Goal: Information Seeking & Learning: Learn about a topic

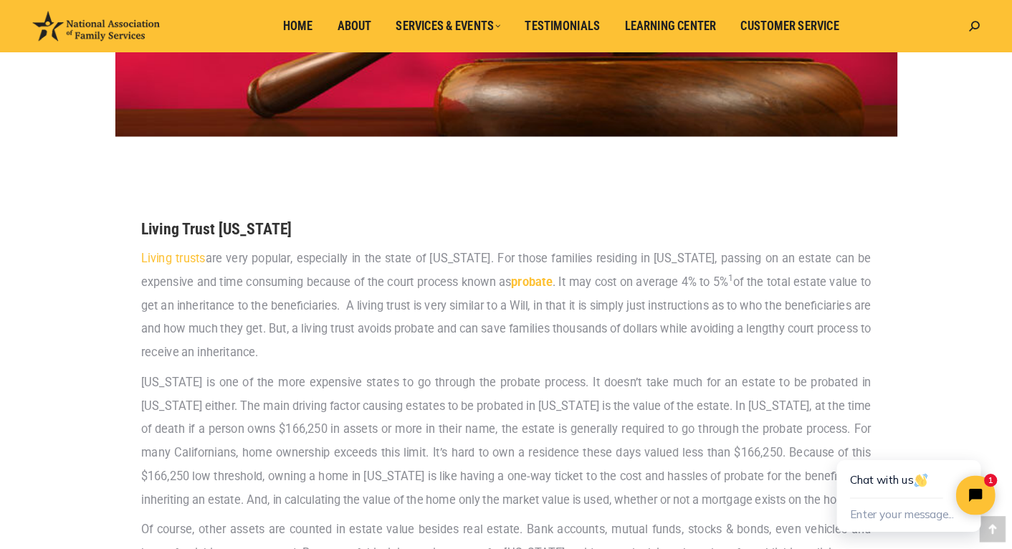
scroll to position [477, 0]
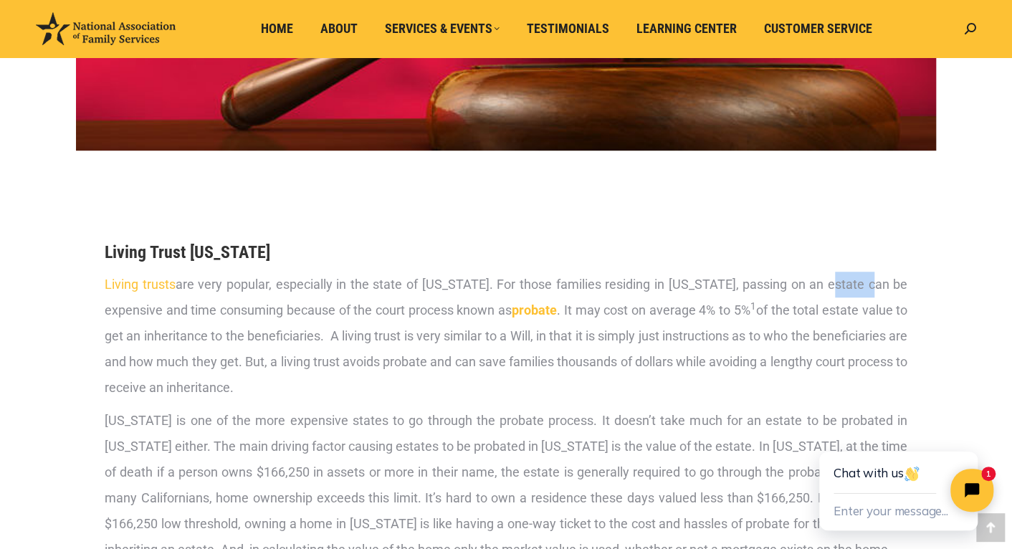
drag, startPoint x: 829, startPoint y: 287, endPoint x: 868, endPoint y: 286, distance: 38.7
click at [868, 286] on p "Living trusts are very popular, especially in the state of California. For thos…" at bounding box center [506, 336] width 803 height 129
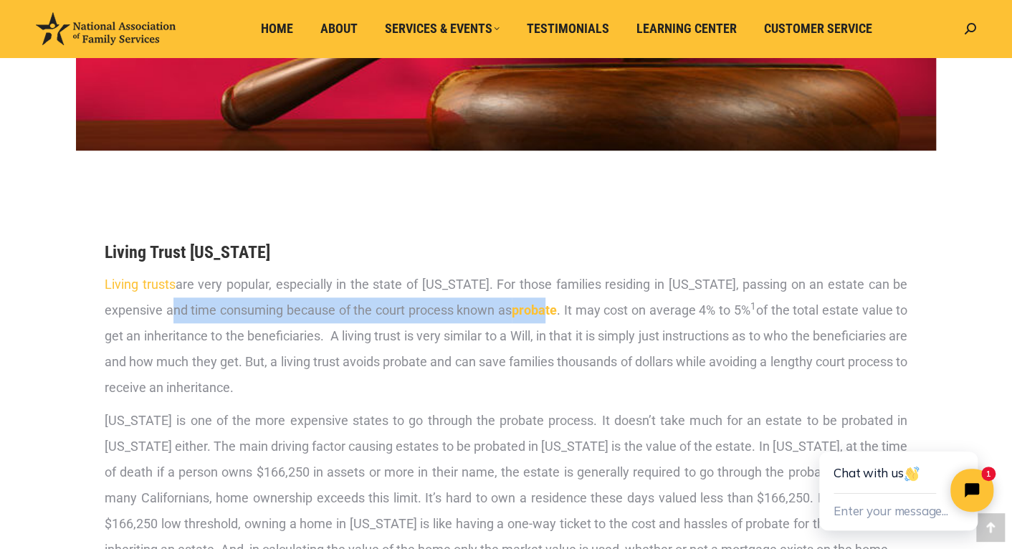
drag, startPoint x: 168, startPoint y: 312, endPoint x: 578, endPoint y: 307, distance: 410.0
click at [548, 307] on p "Living trusts are very popular, especially in the state of California. For thos…" at bounding box center [506, 336] width 803 height 129
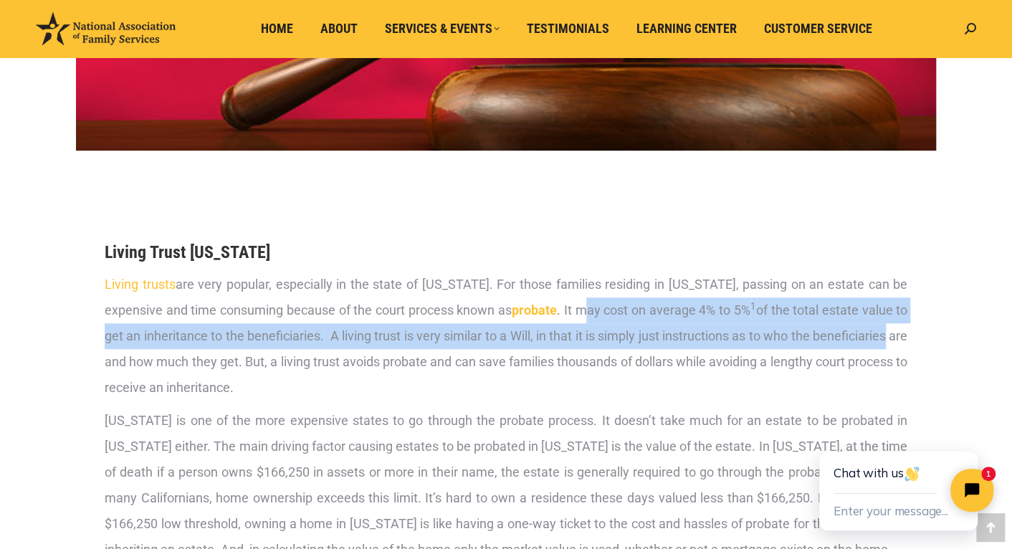
drag, startPoint x: 582, startPoint y: 308, endPoint x: 908, endPoint y: 329, distance: 326.8
click at [908, 329] on div "Living Trust California Living trusts are very popular, especially in the state…" at bounding box center [505, 544] width 817 height 723
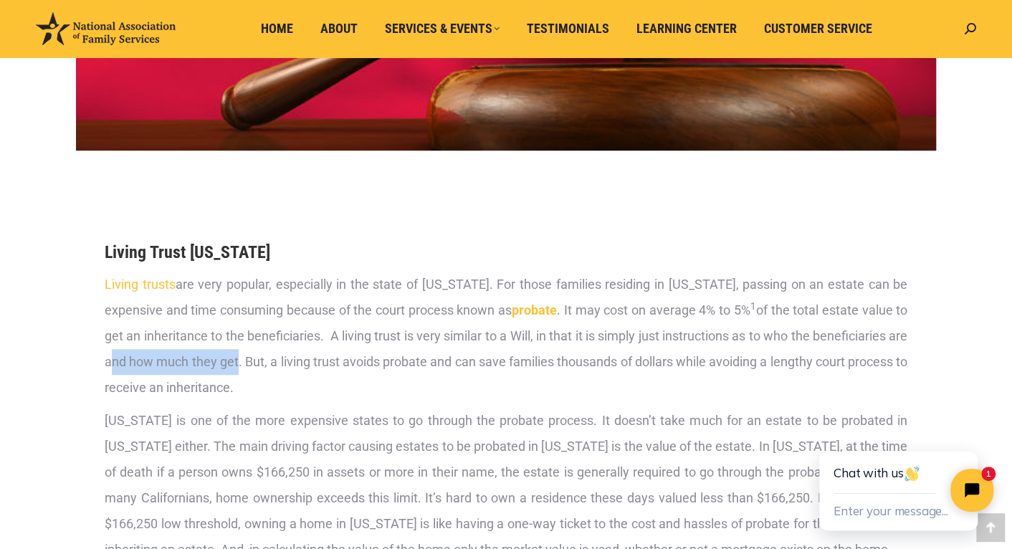
drag, startPoint x: 133, startPoint y: 363, endPoint x: 265, endPoint y: 372, distance: 132.9
click at [265, 372] on p "Living trusts are very popular, especially in the state of California. For thos…" at bounding box center [506, 336] width 803 height 129
drag, startPoint x: 316, startPoint y: 361, endPoint x: 435, endPoint y: 364, distance: 119.0
click at [435, 364] on p "Living trusts are very popular, especially in the state of California. For thos…" at bounding box center [506, 336] width 803 height 129
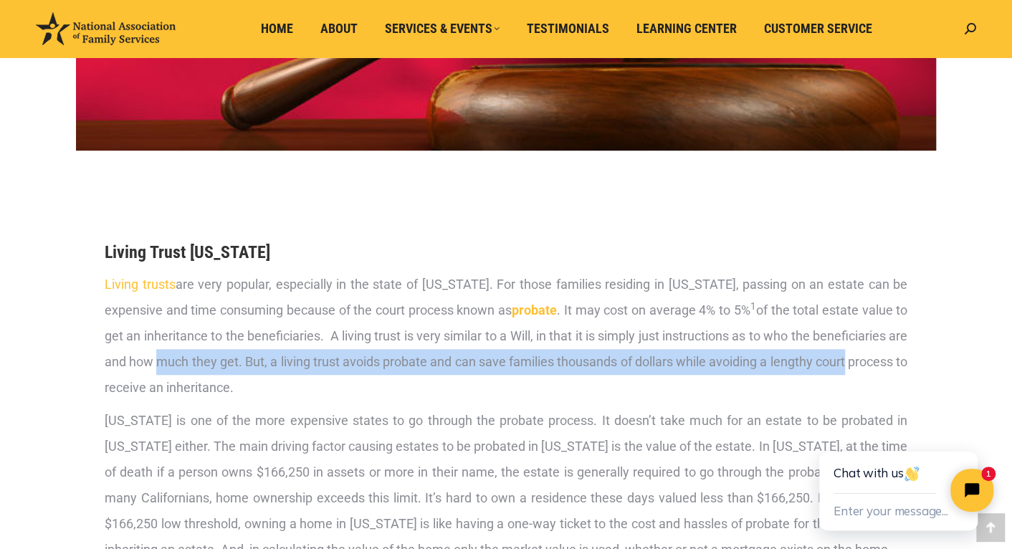
drag, startPoint x: 184, startPoint y: 361, endPoint x: 920, endPoint y: 373, distance: 735.5
click at [919, 373] on section "Living Trust California Living trusts are very popular, especially in the state…" at bounding box center [506, 544] width 860 height 723
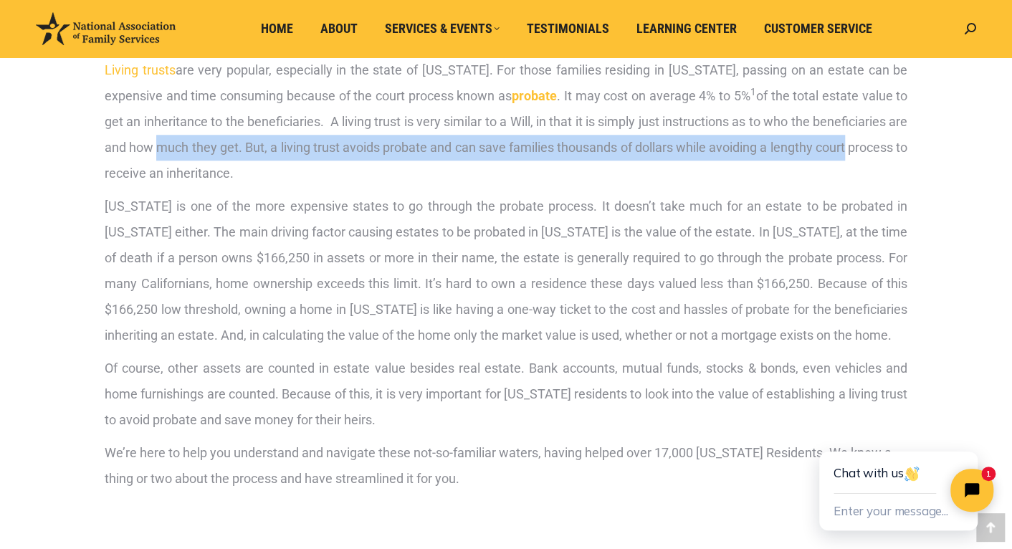
scroll to position [695, 0]
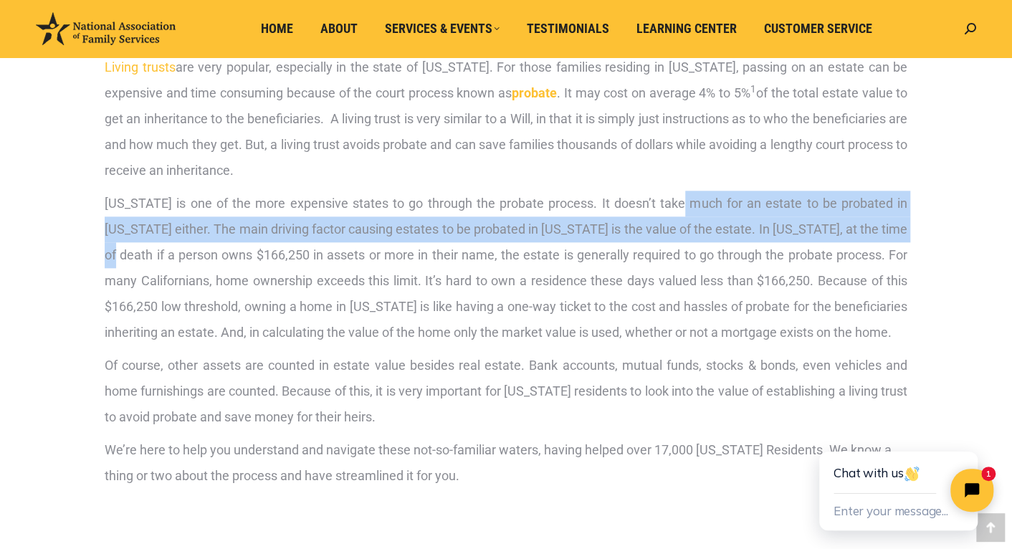
drag, startPoint x: 680, startPoint y: 200, endPoint x: 908, endPoint y: 219, distance: 228.8
click at [908, 219] on div "Living Trust California Living trusts are very popular, especially in the state…" at bounding box center [505, 327] width 817 height 723
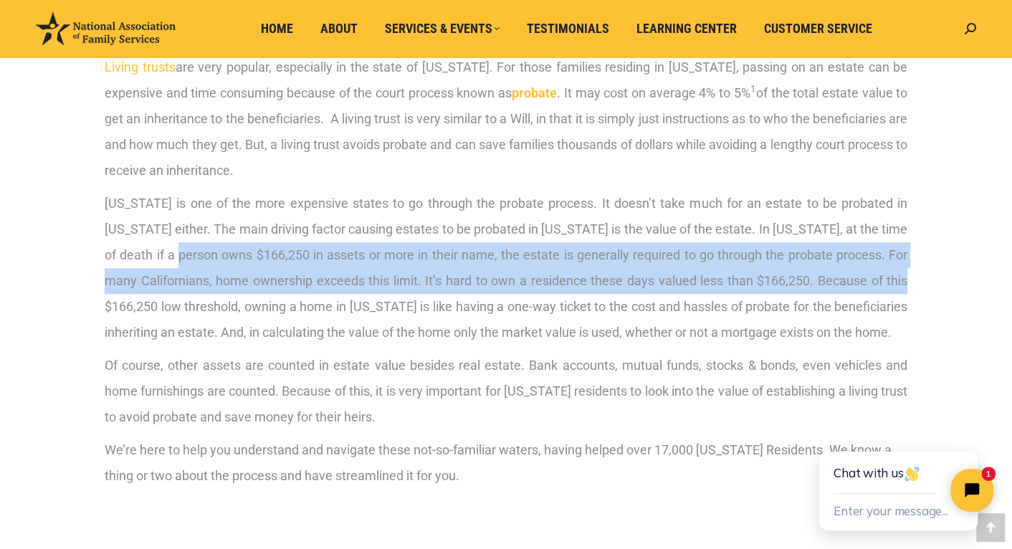
drag, startPoint x: 164, startPoint y: 254, endPoint x: 786, endPoint y: 283, distance: 622.1
click at [905, 275] on p "California is one of the more expensive states to go through the probate proces…" at bounding box center [506, 268] width 803 height 155
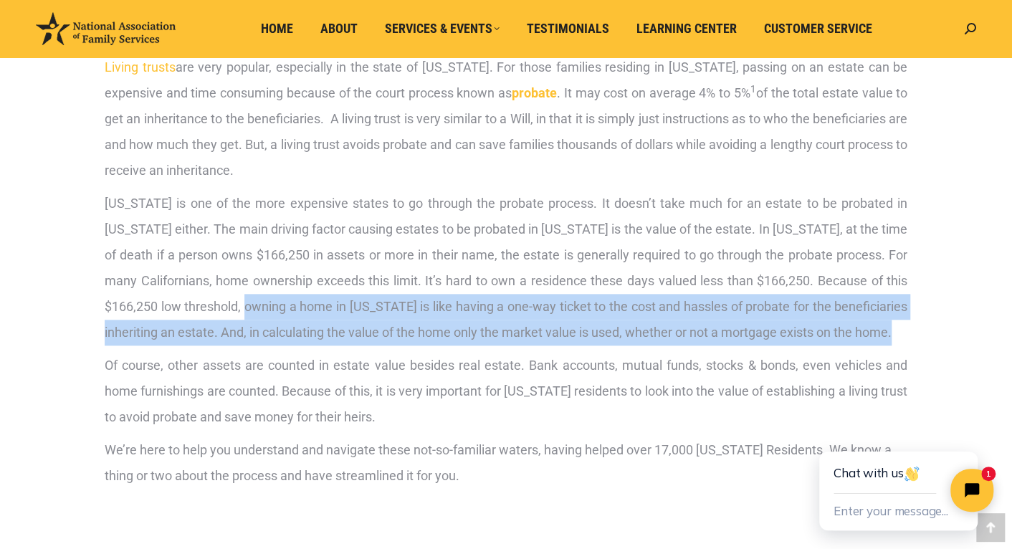
drag, startPoint x: 248, startPoint y: 307, endPoint x: 889, endPoint y: 333, distance: 641.4
click at [903, 326] on p "California is one of the more expensive states to go through the probate proces…" at bounding box center [506, 268] width 803 height 155
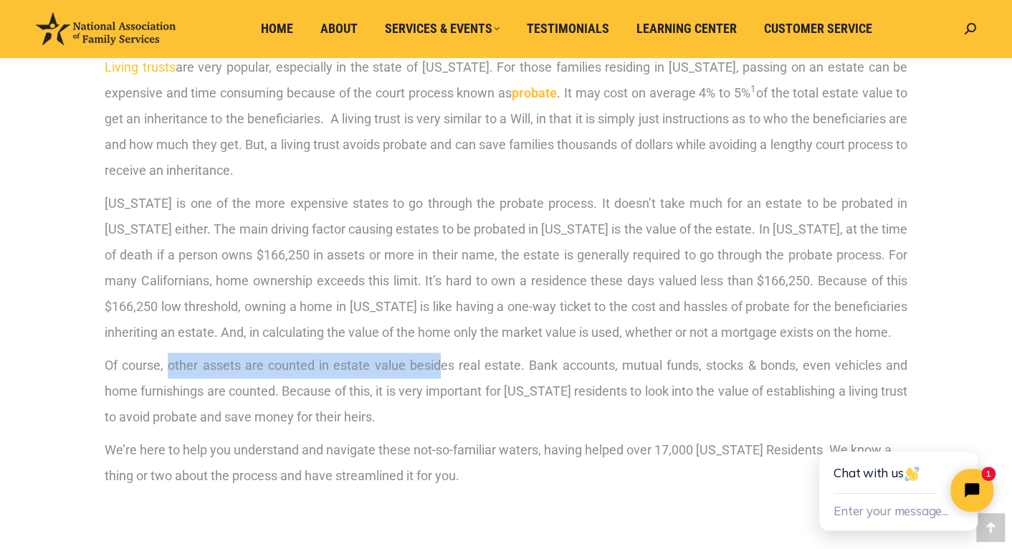
drag, startPoint x: 169, startPoint y: 363, endPoint x: 378, endPoint y: 370, distance: 209.4
click at [442, 363] on p "Of course, other assets are counted in estate value besides real estate. Bank a…" at bounding box center [506, 391] width 803 height 77
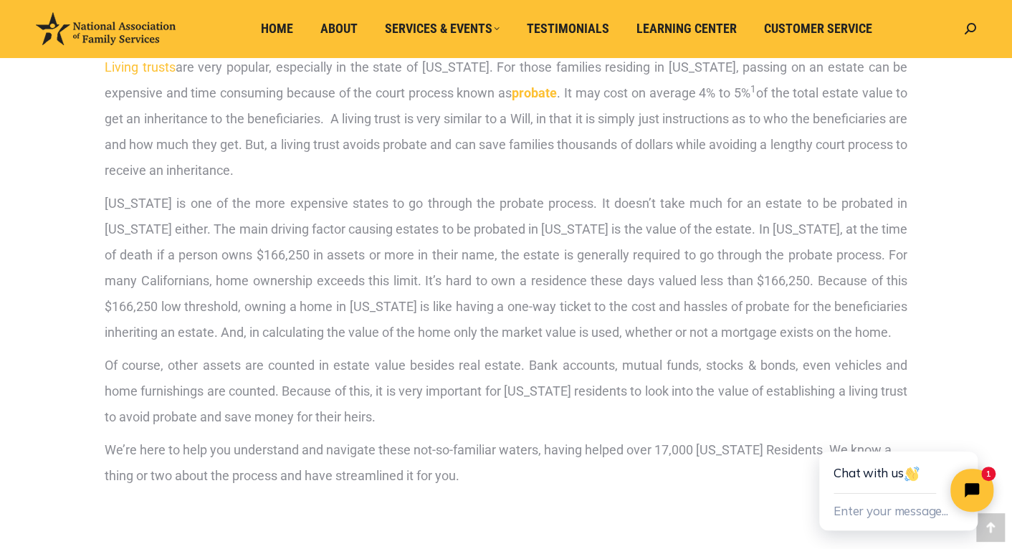
click at [151, 366] on p "Of course, other assets are counted in estate value besides real estate. Bank a…" at bounding box center [506, 391] width 803 height 77
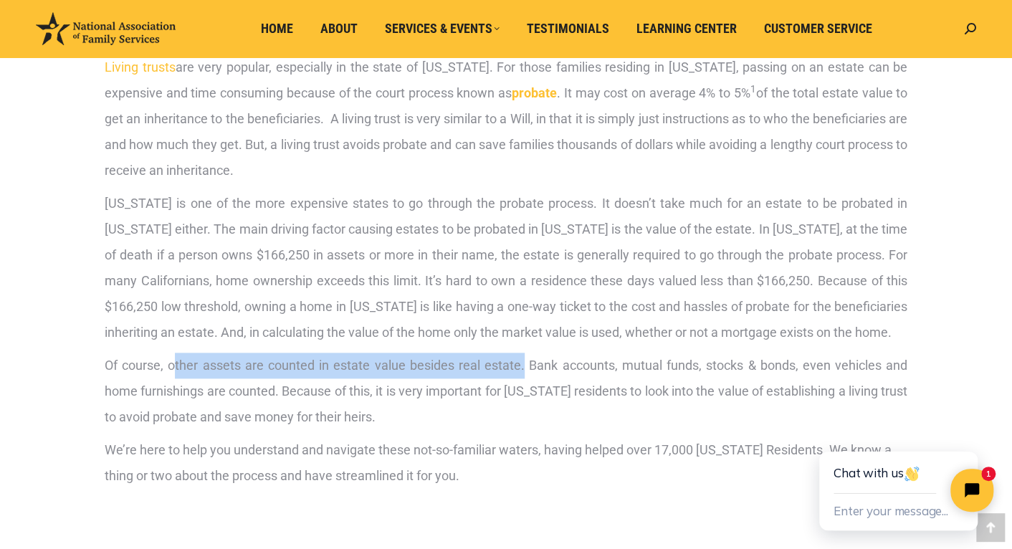
drag, startPoint x: 174, startPoint y: 363, endPoint x: 554, endPoint y: 366, distance: 379.9
click at [525, 365] on p "Of course, other assets are counted in estate value besides real estate. Bank a…" at bounding box center [506, 391] width 803 height 77
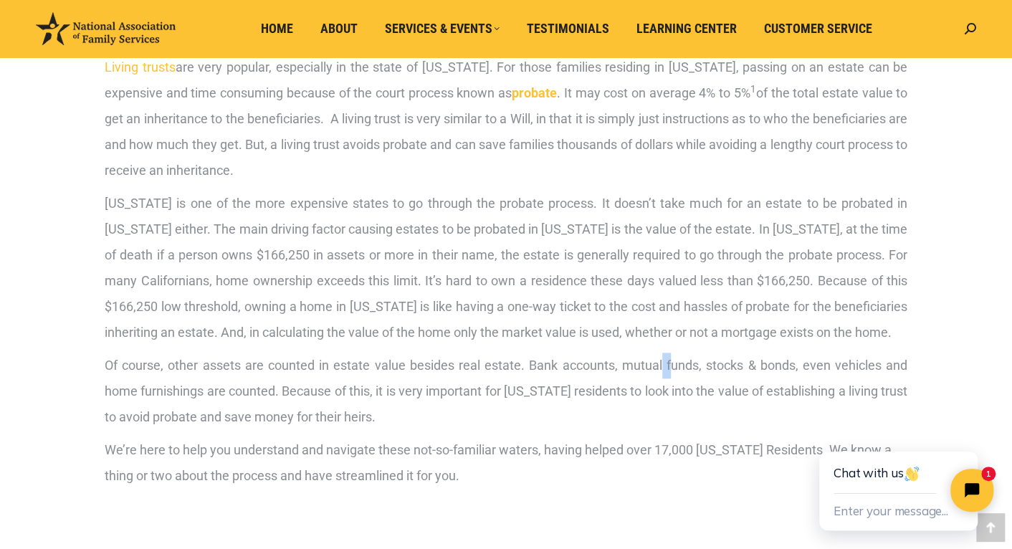
click at [669, 361] on p "Of course, other assets are counted in estate value besides real estate. Bank a…" at bounding box center [506, 391] width 803 height 77
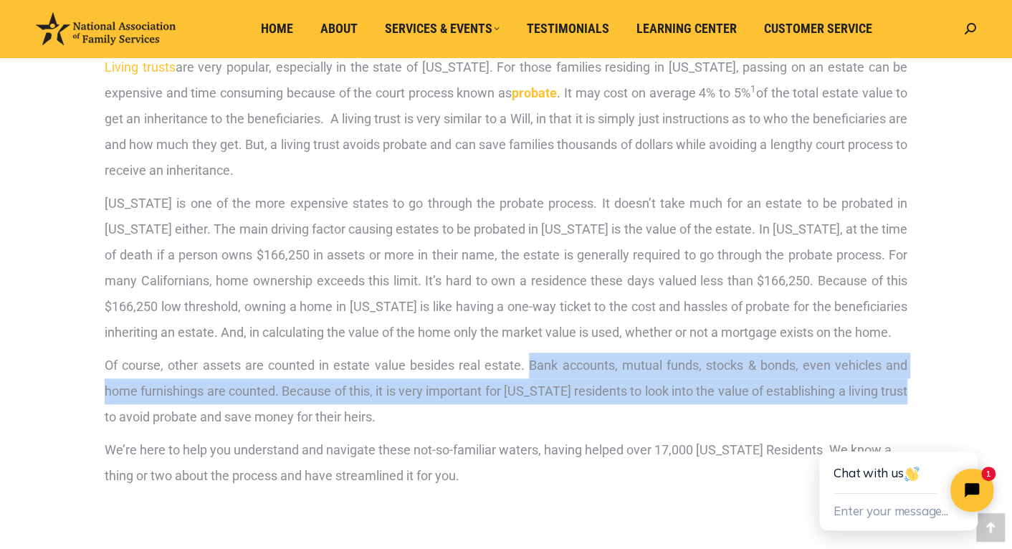
drag, startPoint x: 529, startPoint y: 363, endPoint x: 912, endPoint y: 382, distance: 383.3
click at [912, 382] on div "Living Trust California Living trusts are very popular, especially in the state…" at bounding box center [505, 327] width 817 height 723
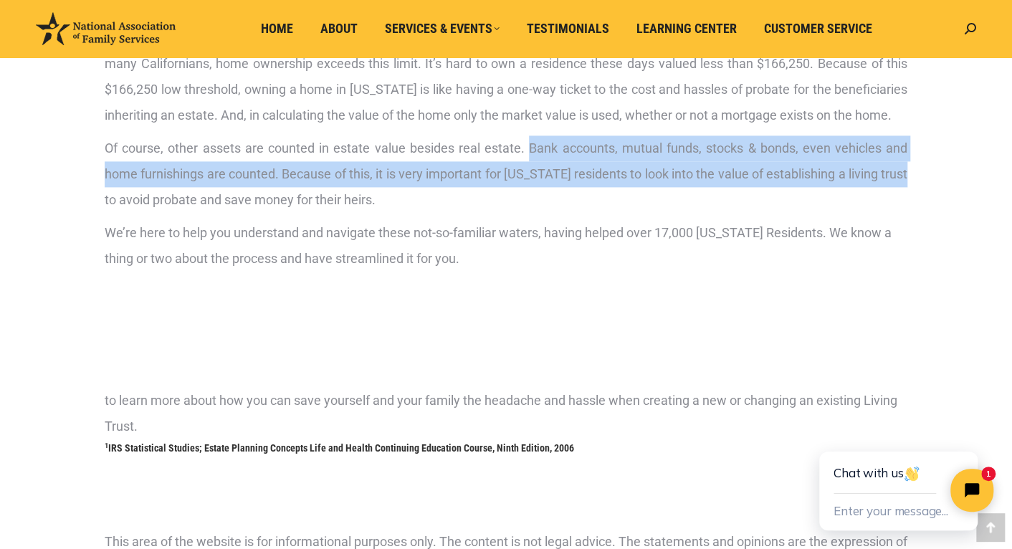
scroll to position [1129, 0]
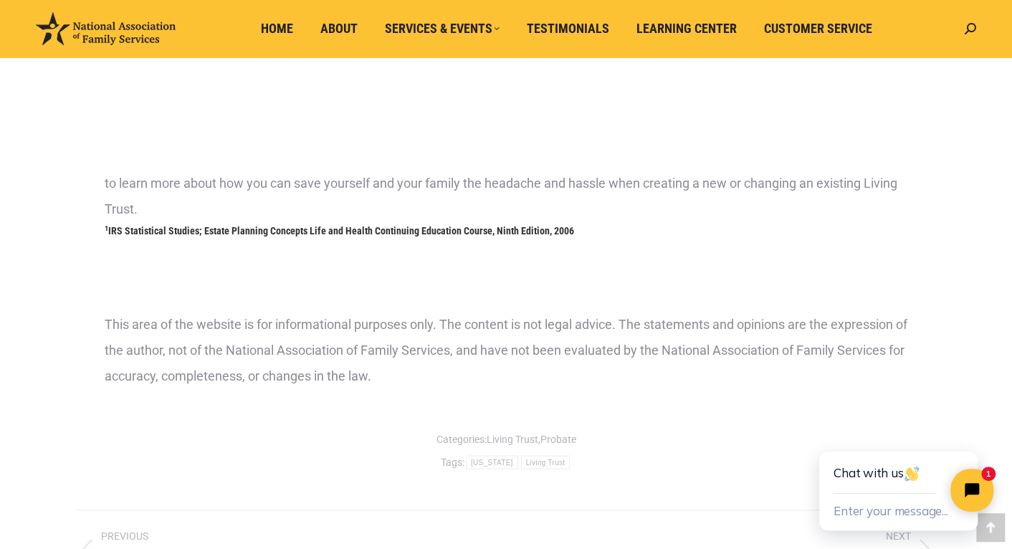
drag, startPoint x: 211, startPoint y: 177, endPoint x: 893, endPoint y: 202, distance: 682.1
drag, startPoint x: 219, startPoint y: 222, endPoint x: 583, endPoint y: 243, distance: 364.7
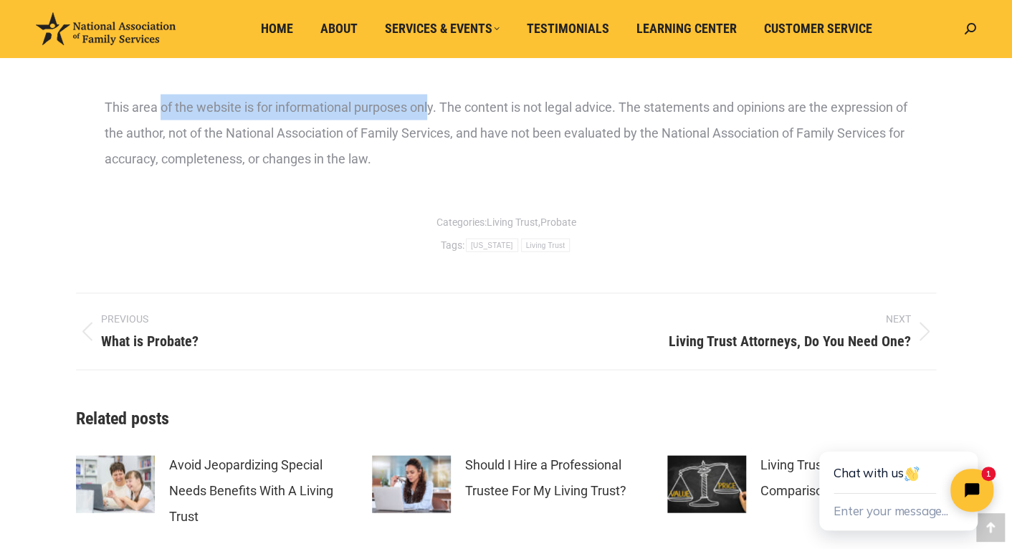
drag, startPoint x: 159, startPoint y: 104, endPoint x: 475, endPoint y: 105, distance: 315.4
click at [432, 105] on div "This area of the website is for informational purposes only. The content is not…" at bounding box center [506, 132] width 803 height 77
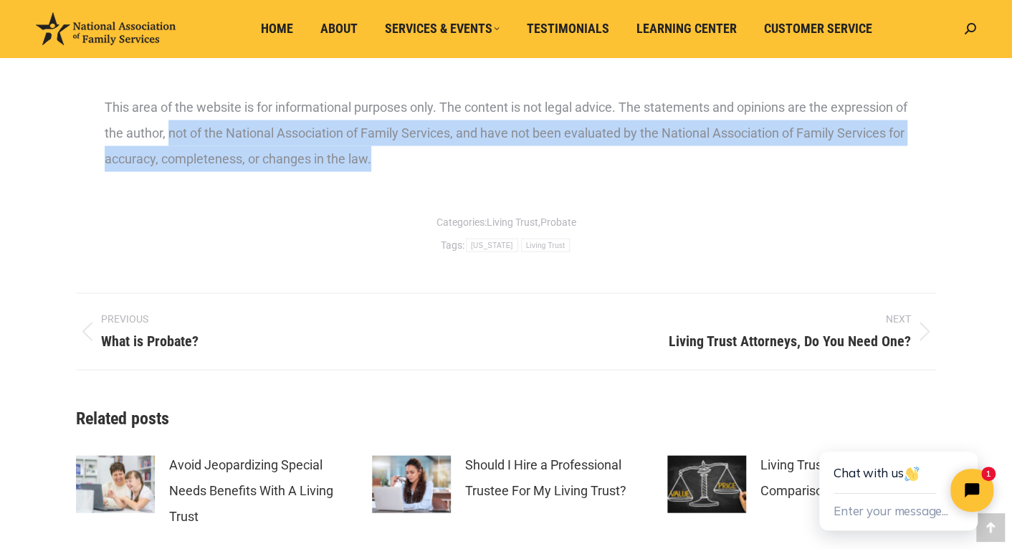
drag, startPoint x: 183, startPoint y: 131, endPoint x: 898, endPoint y: 166, distance: 715.5
click at [899, 166] on div "This area of the website is for informational purposes only. The content is not…" at bounding box center [506, 132] width 803 height 77
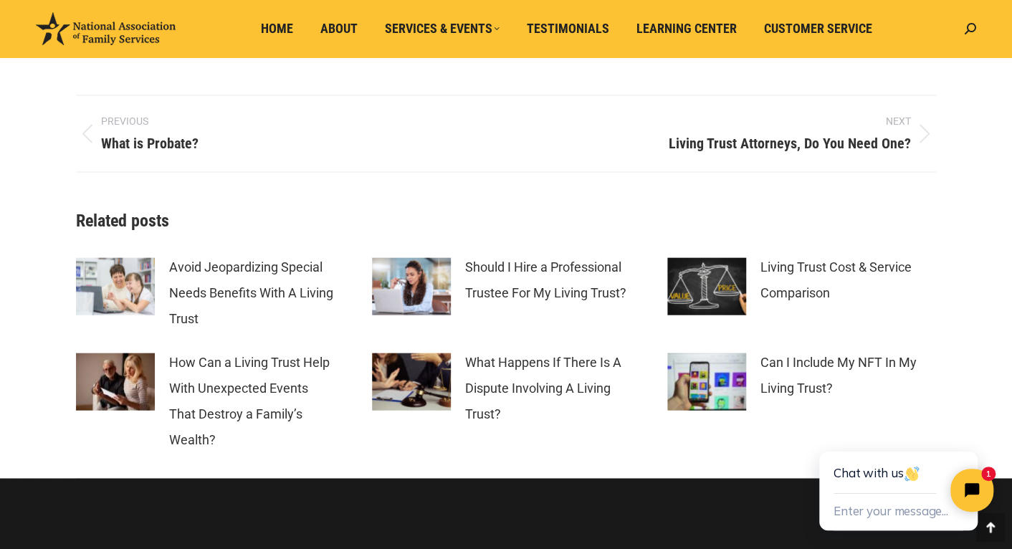
scroll to position [1563, 0]
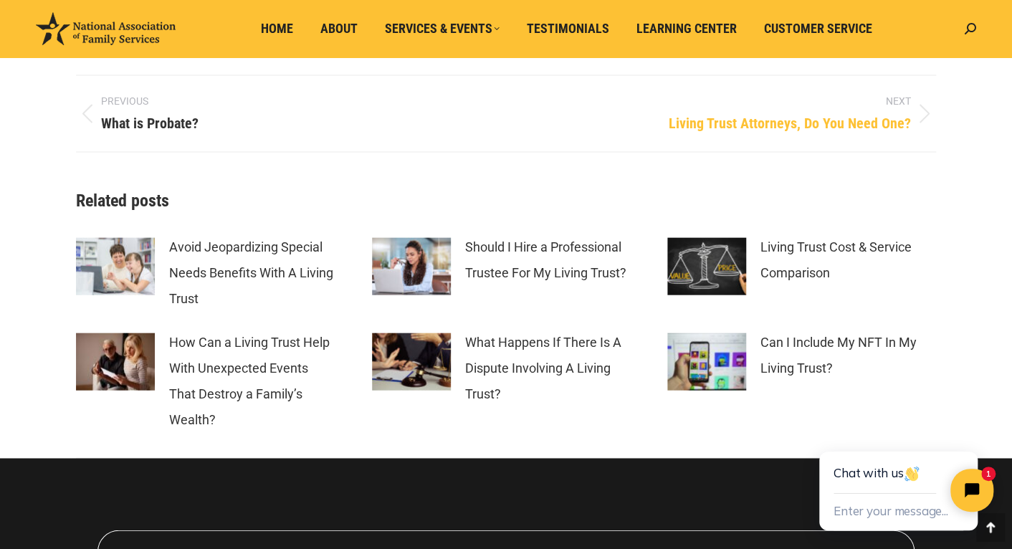
click at [759, 121] on span "Living Trust Attorneys, Do You Need One?" at bounding box center [790, 124] width 242 height 22
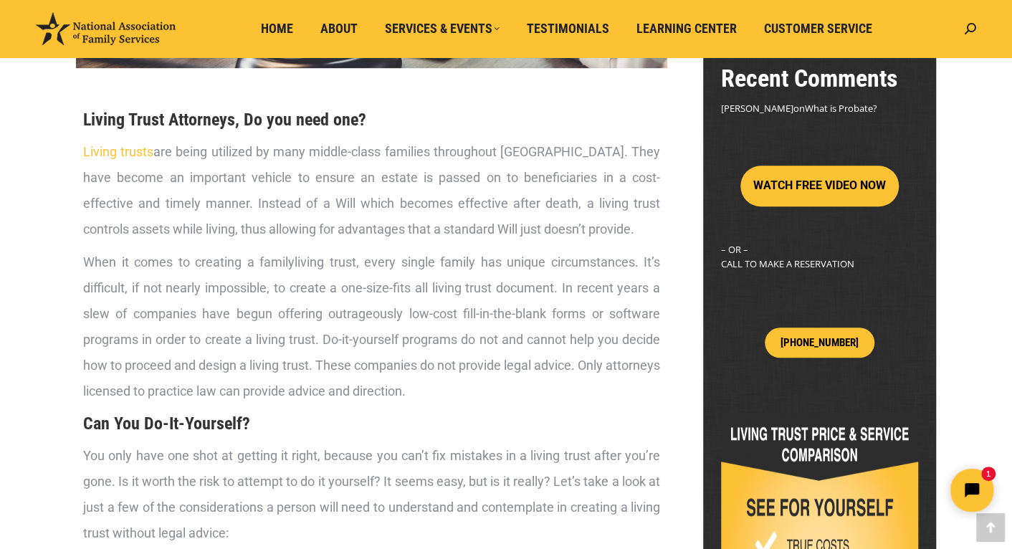
scroll to position [434, 0]
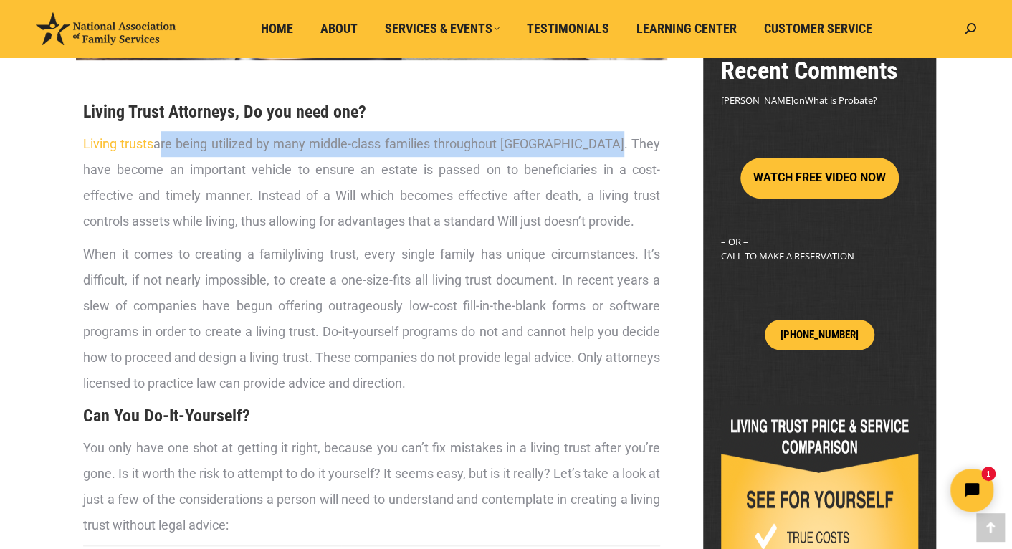
drag, startPoint x: 167, startPoint y: 139, endPoint x: 619, endPoint y: 151, distance: 452.5
click at [619, 151] on p "Living trusts are being utilized by many middle-class families throughout [GEOG…" at bounding box center [371, 182] width 577 height 103
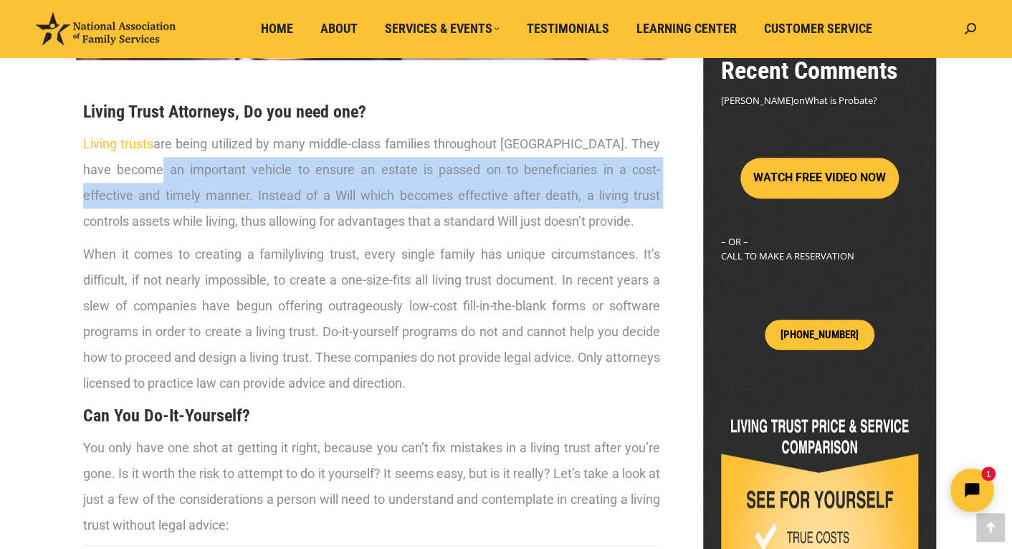
drag, startPoint x: 158, startPoint y: 171, endPoint x: 662, endPoint y: 190, distance: 503.6
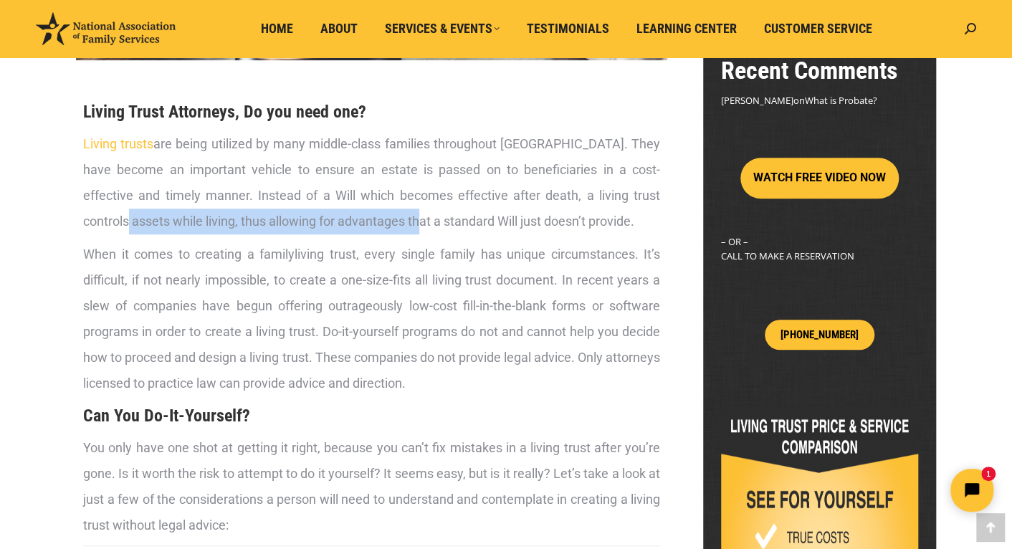
drag, startPoint x: 123, startPoint y: 219, endPoint x: 416, endPoint y: 229, distance: 292.6
click at [416, 229] on p "Living trusts are being utilized by many middle-class families throughout [GEOG…" at bounding box center [371, 182] width 577 height 103
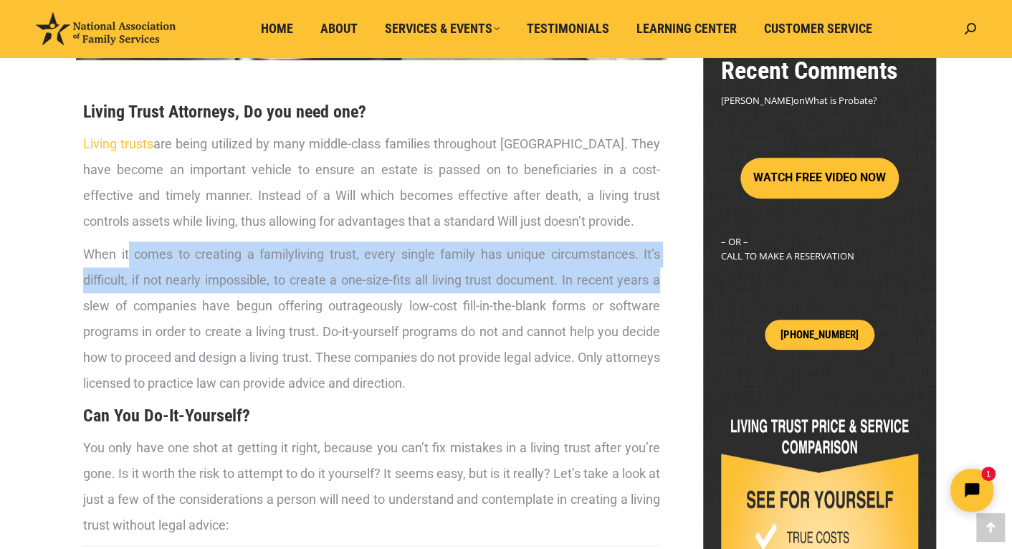
drag, startPoint x: 132, startPoint y: 255, endPoint x: 652, endPoint y: 276, distance: 520.1
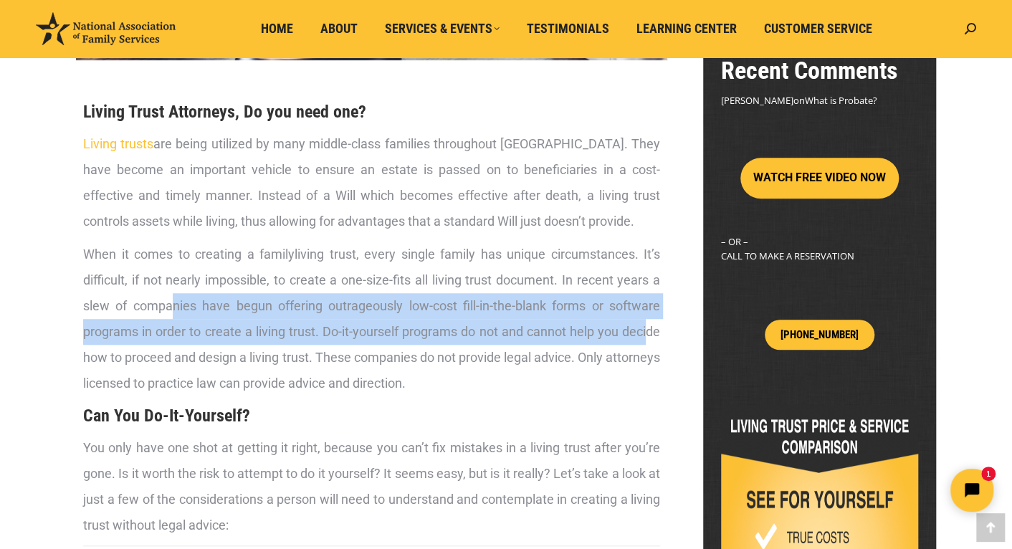
drag, startPoint x: 173, startPoint y: 303, endPoint x: 649, endPoint y: 324, distance: 475.7
click at [649, 324] on p "When it comes to creating a family living trust , every single family has uniqu…" at bounding box center [371, 319] width 577 height 155
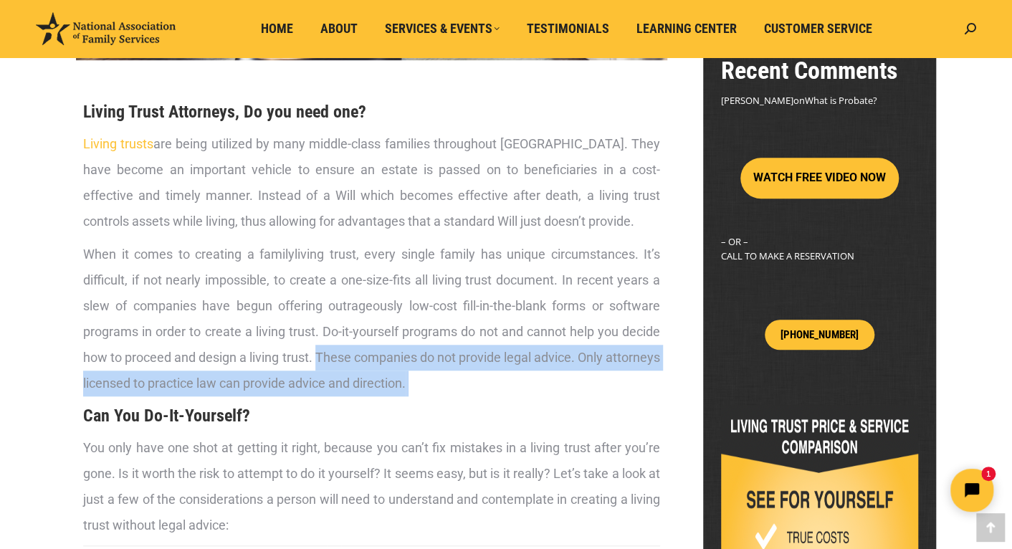
drag, startPoint x: 348, startPoint y: 359, endPoint x: 655, endPoint y: 375, distance: 307.2
click at [656, 374] on p "When it comes to creating a family living trust , every single family has uniqu…" at bounding box center [371, 319] width 577 height 155
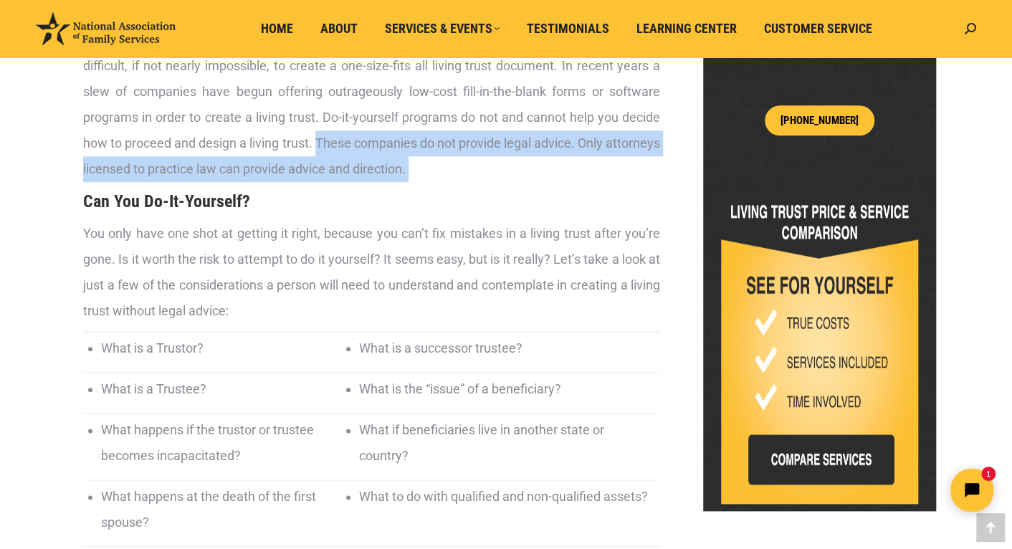
scroll to position [652, 0]
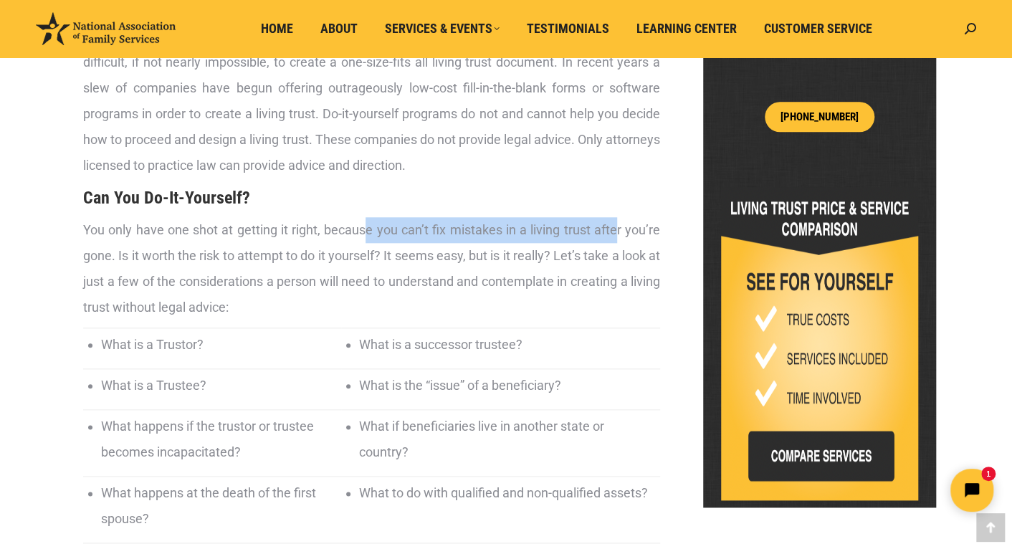
drag, startPoint x: 366, startPoint y: 228, endPoint x: 615, endPoint y: 231, distance: 248.7
click at [615, 231] on p "You only have one shot at getting it right, because you can’t fix mistakes in a…" at bounding box center [371, 268] width 577 height 103
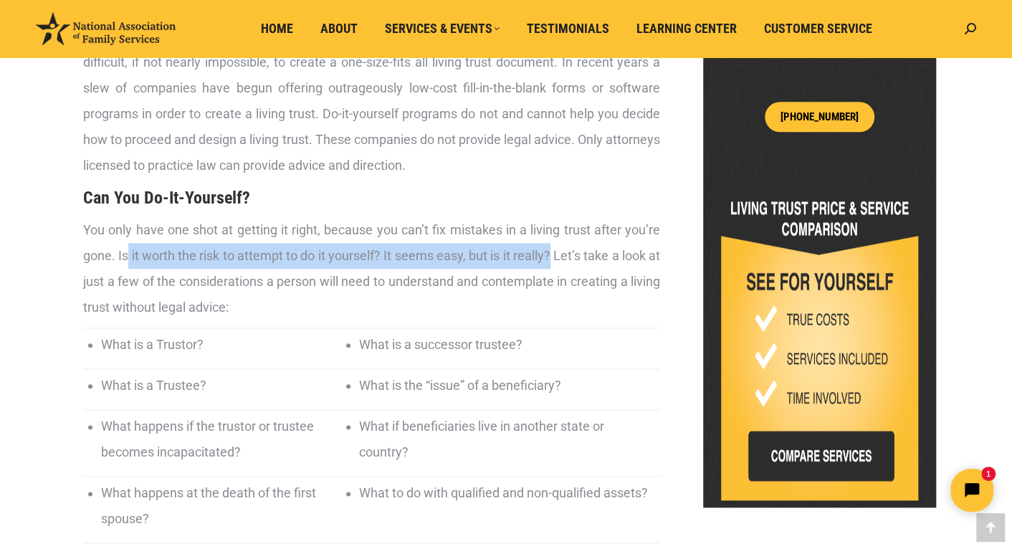
drag, startPoint x: 131, startPoint y: 254, endPoint x: 562, endPoint y: 256, distance: 430.8
click at [562, 256] on p "You only have one shot at getting it right, because you can’t fix mistakes in a…" at bounding box center [371, 268] width 577 height 103
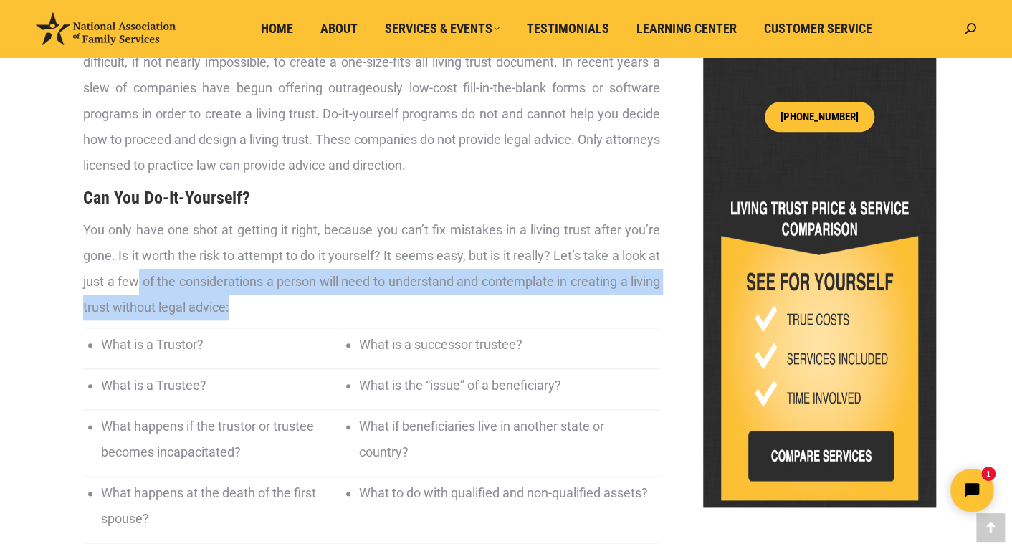
drag, startPoint x: 160, startPoint y: 282, endPoint x: 665, endPoint y: 303, distance: 505.8
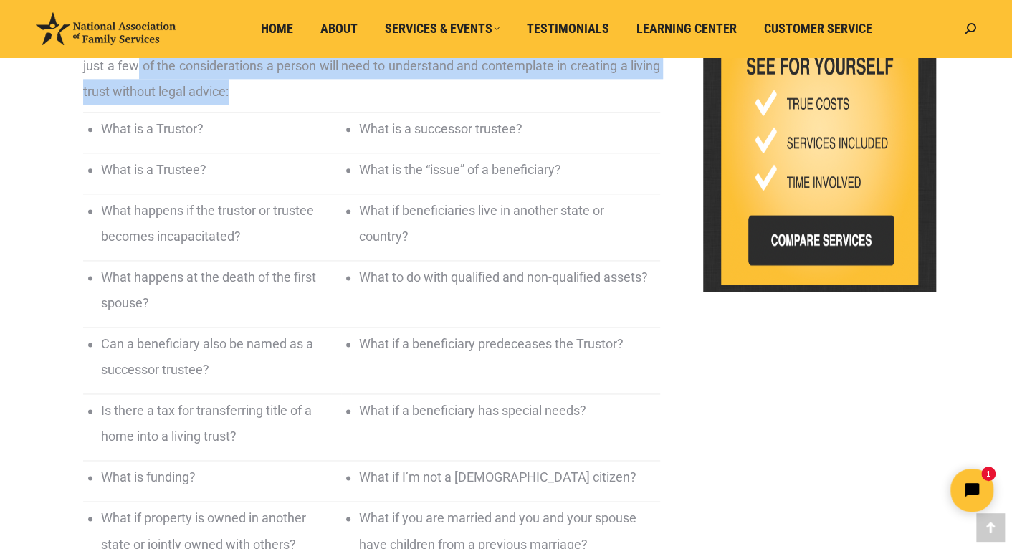
scroll to position [869, 0]
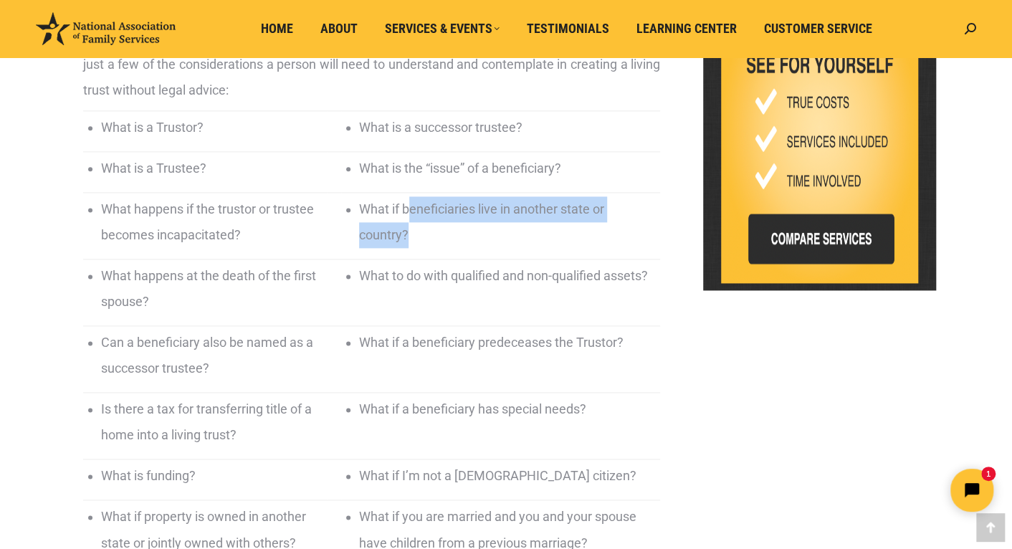
drag, startPoint x: 424, startPoint y: 206, endPoint x: 626, endPoint y: 227, distance: 203.2
click at [626, 227] on li "What if beneficiaries live in another state or country?" at bounding box center [506, 222] width 294 height 52
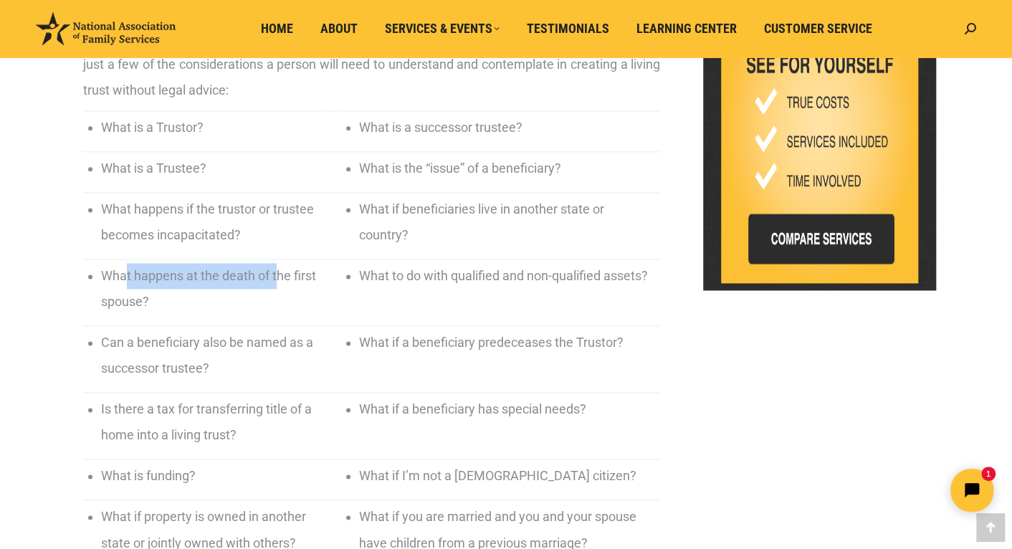
drag, startPoint x: 123, startPoint y: 277, endPoint x: 288, endPoint y: 284, distance: 165.0
click at [282, 283] on li "What happens at the death of the first spouse?" at bounding box center [210, 289] width 219 height 52
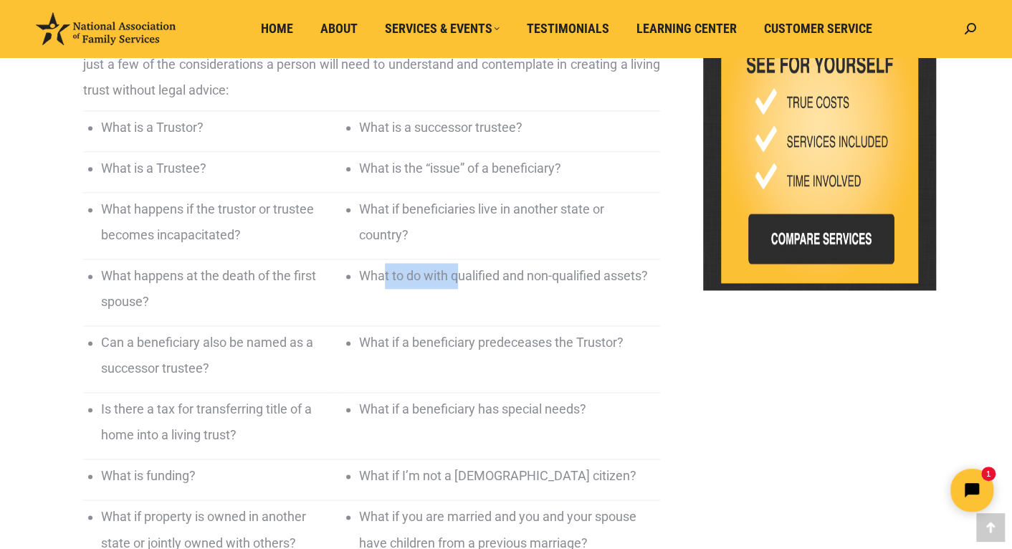
drag, startPoint x: 397, startPoint y: 275, endPoint x: 482, endPoint y: 272, distance: 84.6
click at [480, 272] on li "What to do with qualified and non-qualified assets?" at bounding box center [506, 276] width 294 height 26
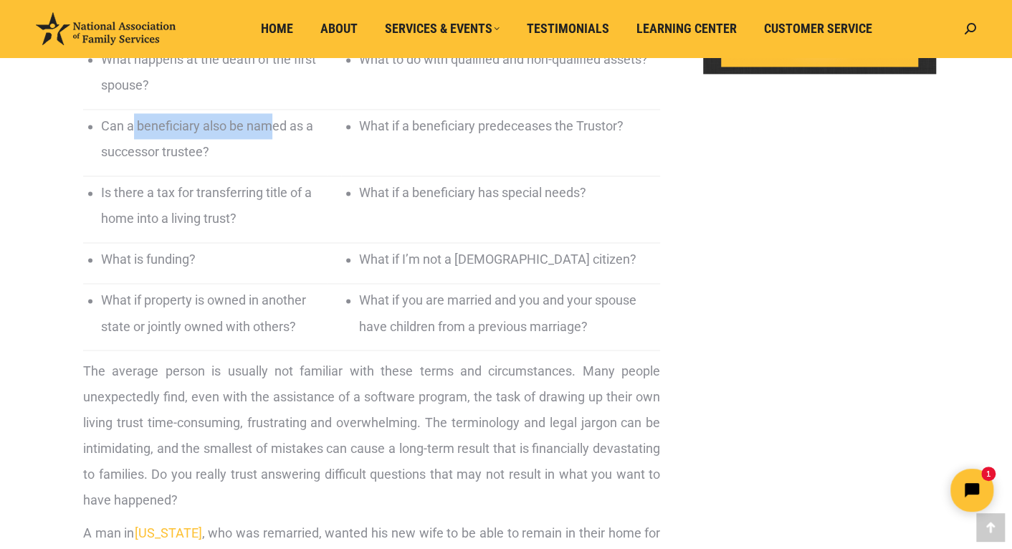
drag, startPoint x: 135, startPoint y: 123, endPoint x: 311, endPoint y: 133, distance: 176.6
click at [274, 124] on li "Can a beneficiary also be named as a successor trustee?" at bounding box center [210, 139] width 219 height 52
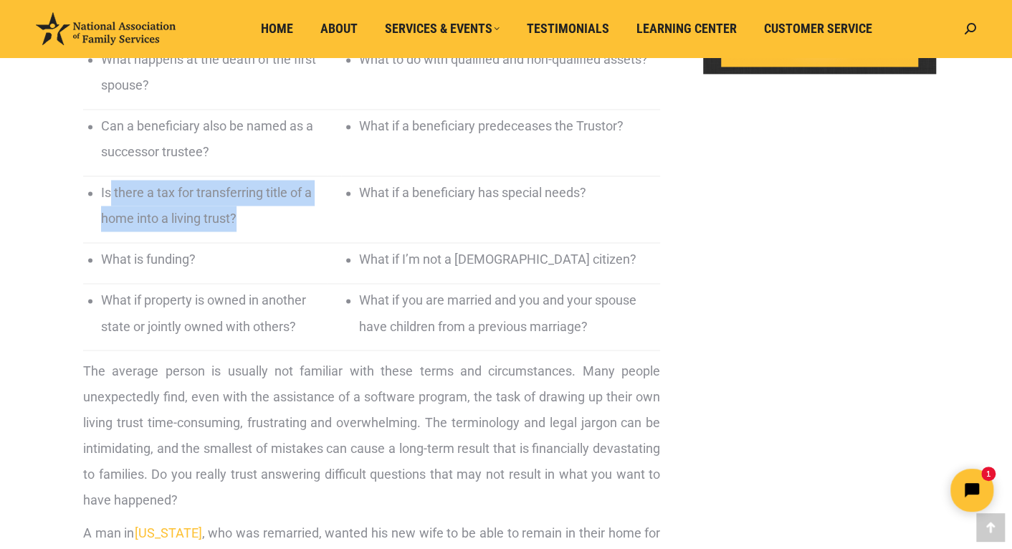
drag, startPoint x: 108, startPoint y: 189, endPoint x: 318, endPoint y: 216, distance: 211.9
click at [318, 216] on li "Is there a tax for transferring title of a home into a living trust?" at bounding box center [210, 206] width 219 height 52
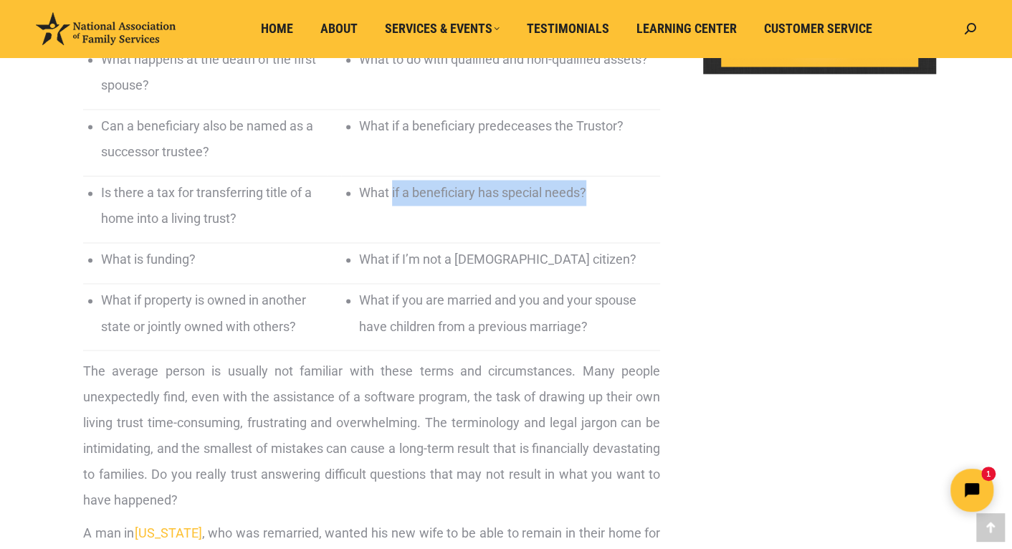
drag, startPoint x: 407, startPoint y: 194, endPoint x: 611, endPoint y: 206, distance: 203.9
click at [611, 206] on td "What if a beneficiary has special needs?" at bounding box center [500, 209] width 319 height 67
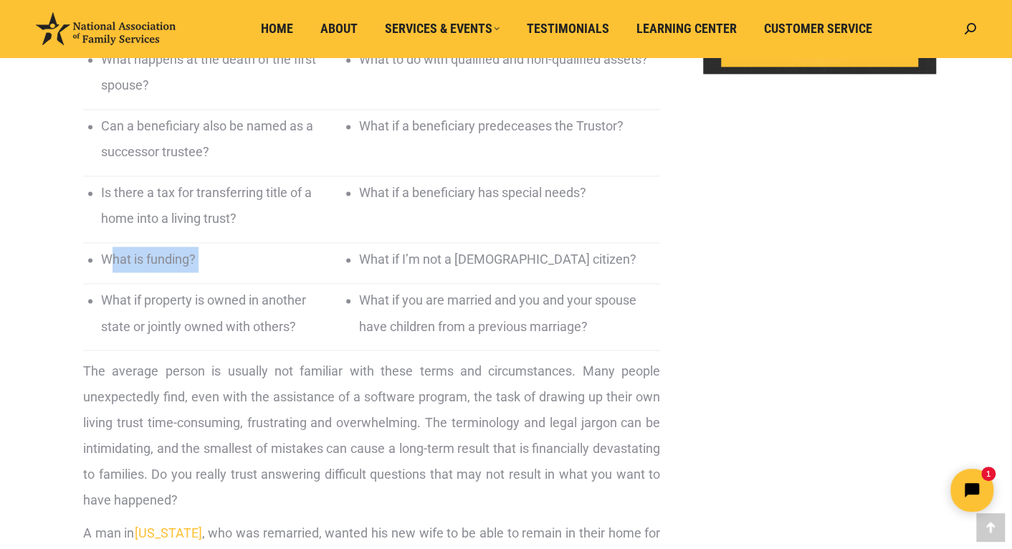
drag, startPoint x: 111, startPoint y: 261, endPoint x: 348, endPoint y: 265, distance: 236.6
click at [348, 265] on tr "What is funding? What if I’m not a [DEMOGRAPHIC_DATA] citizen?" at bounding box center [371, 262] width 577 height 41
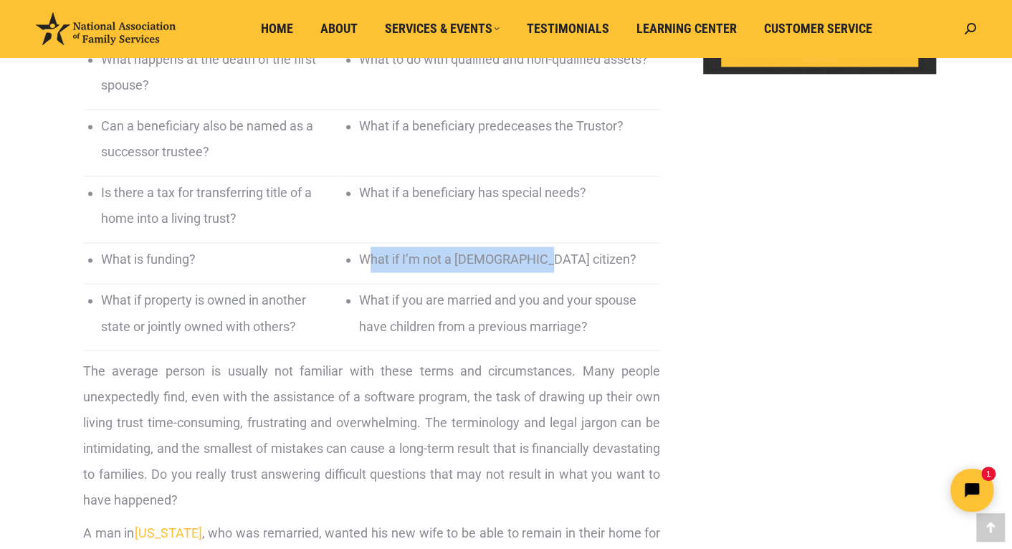
drag, startPoint x: 382, startPoint y: 257, endPoint x: 554, endPoint y: 265, distance: 172.2
click at [543, 262] on li "What if I’m not a [DEMOGRAPHIC_DATA] citizen?" at bounding box center [506, 260] width 294 height 26
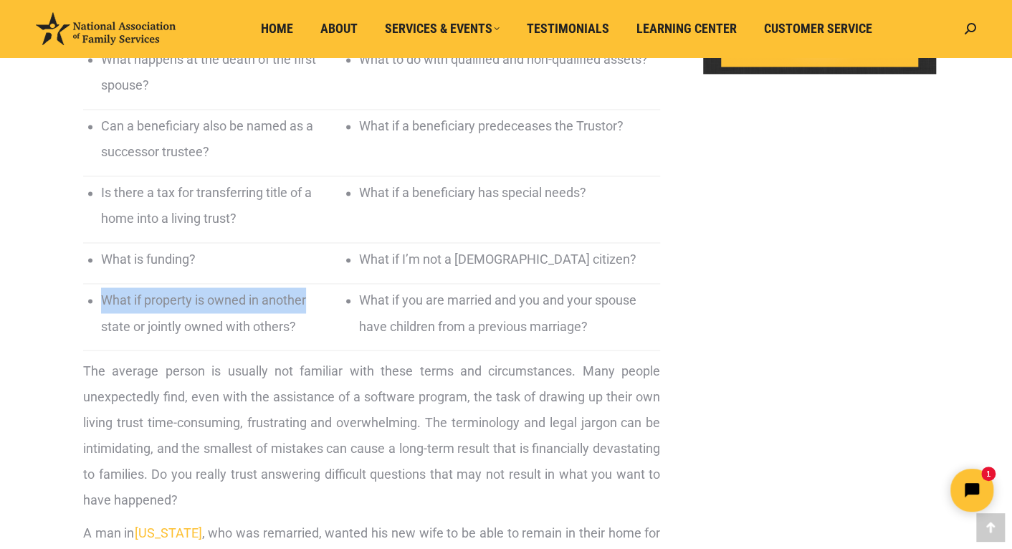
drag, startPoint x: 105, startPoint y: 295, endPoint x: 311, endPoint y: 307, distance: 206.8
click at [311, 307] on li "What if property is owned in another state or jointly owned with others?" at bounding box center [210, 313] width 219 height 52
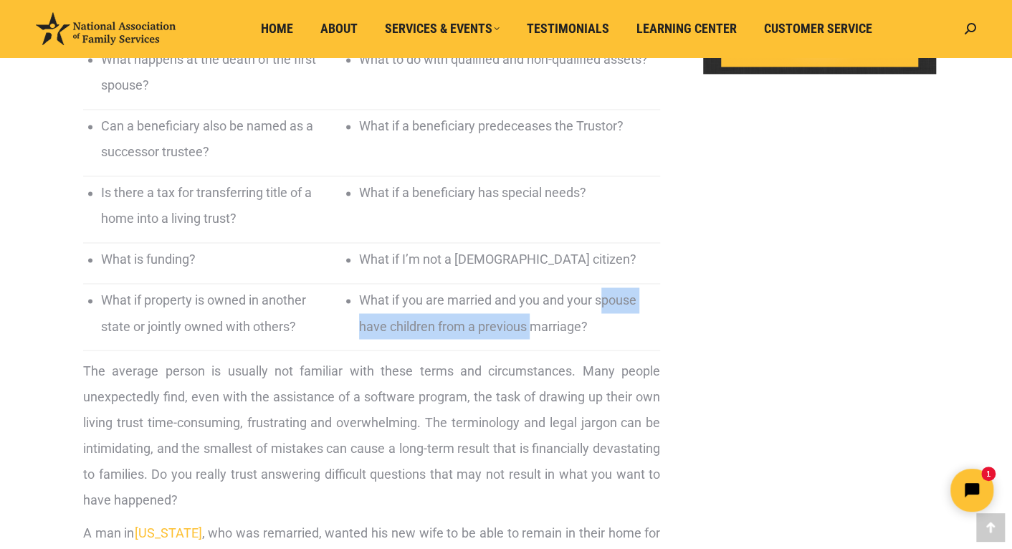
drag, startPoint x: 381, startPoint y: 324, endPoint x: 597, endPoint y: 320, distance: 216.5
click at [597, 320] on li "What if you are married and you and your spouse have children from a previous m…" at bounding box center [506, 313] width 294 height 52
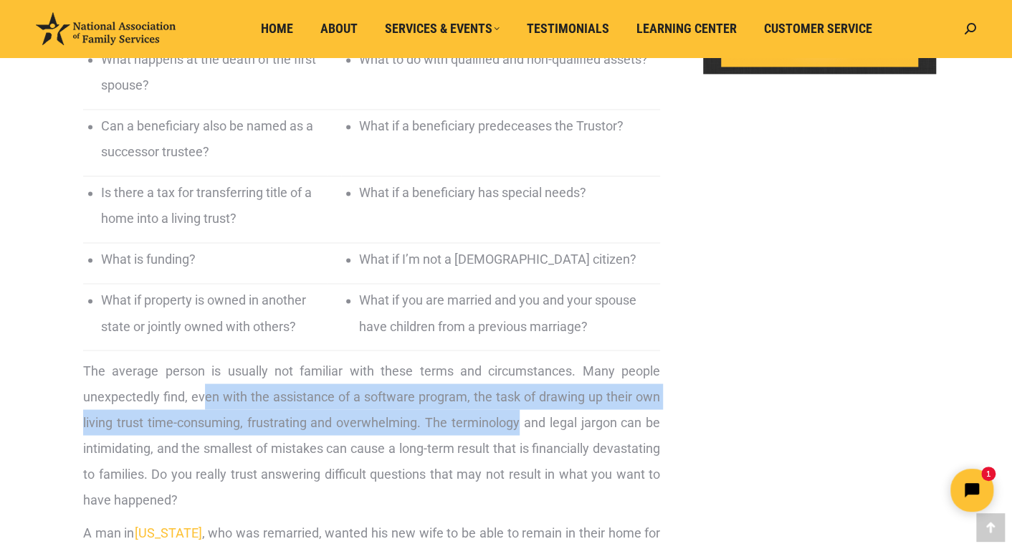
drag, startPoint x: 204, startPoint y: 177, endPoint x: 518, endPoint y: 408, distance: 389.7
click at [518, 408] on p "The average person is usually not familiar with these terms and circumstances. …" at bounding box center [371, 435] width 577 height 155
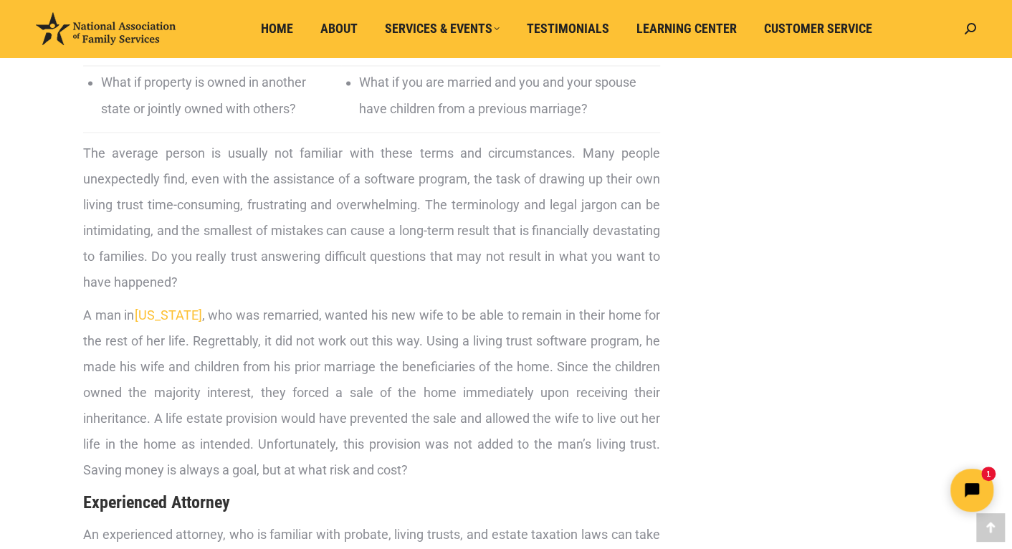
click at [723, 198] on aside "Recent Posts Can I Include Digital Assets In My Living Trust or Estate Planning…" at bounding box center [819, 465] width 233 height 3140
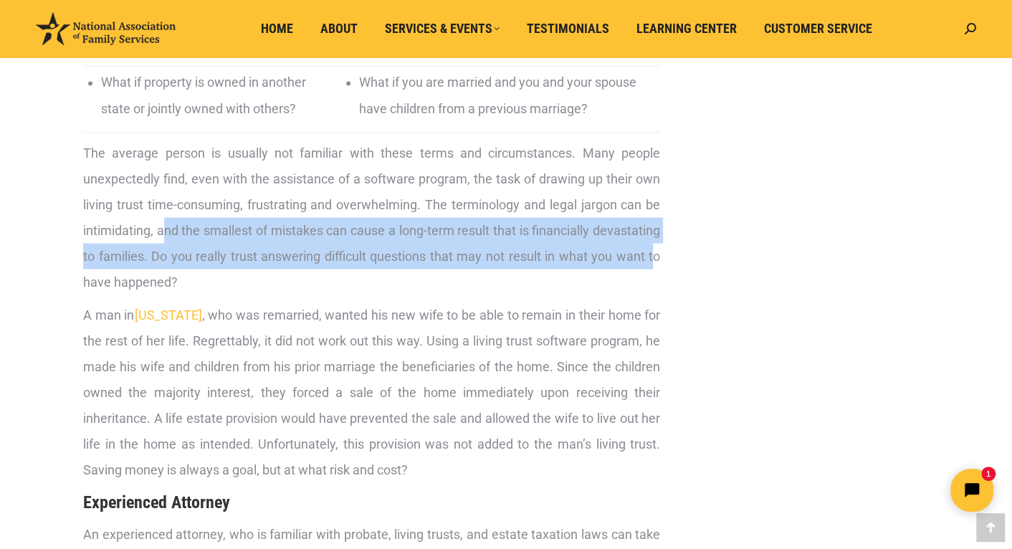
drag, startPoint x: 166, startPoint y: 227, endPoint x: 612, endPoint y: 253, distance: 446.6
click at [651, 247] on p "The average person is usually not familiar with these terms and circumstances. …" at bounding box center [371, 217] width 577 height 155
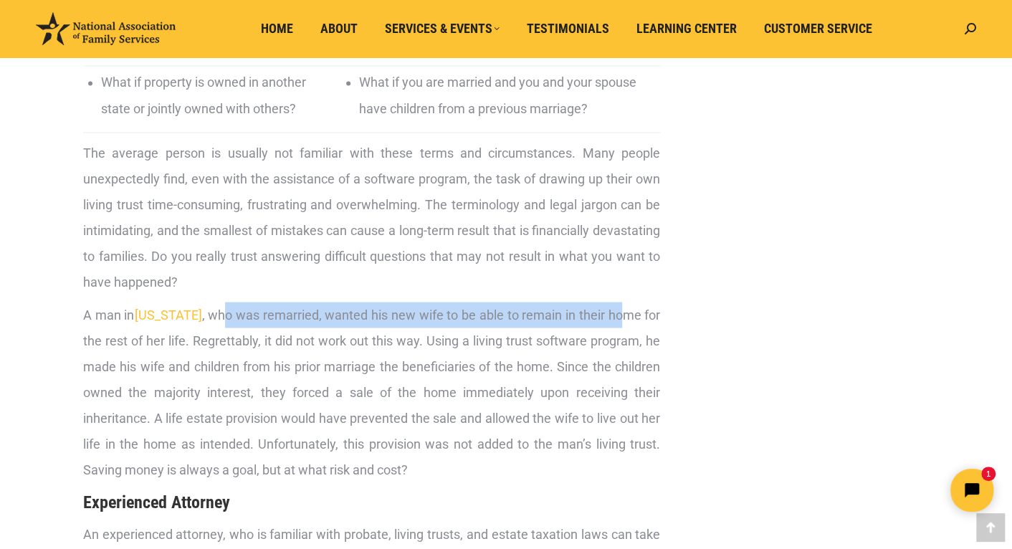
drag, startPoint x: 216, startPoint y: 311, endPoint x: 623, endPoint y: 320, distance: 407.2
click at [623, 320] on p "A man in [US_STATE] , who was remarried, wanted his new wife to be able to rema…" at bounding box center [371, 392] width 577 height 181
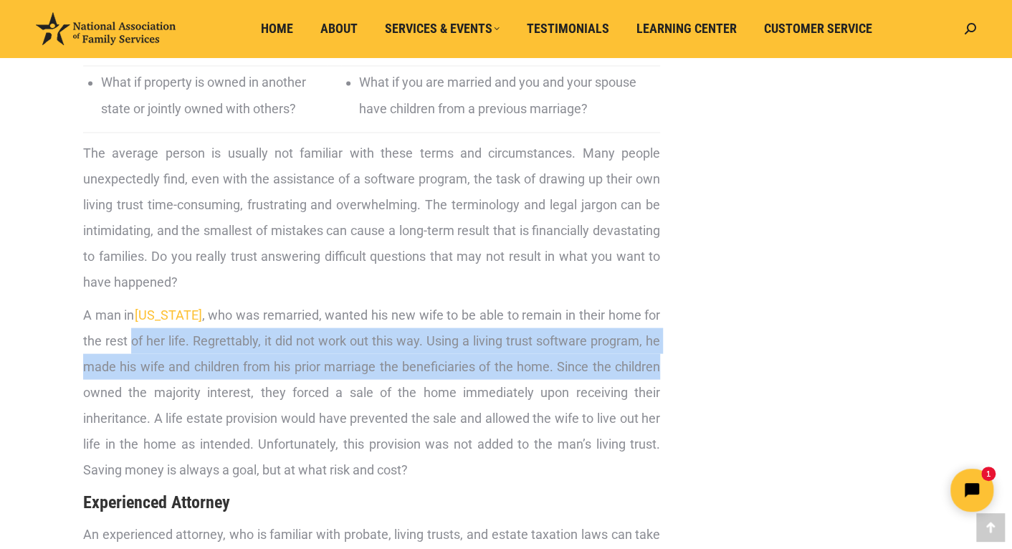
drag, startPoint x: 134, startPoint y: 337, endPoint x: 624, endPoint y: 378, distance: 491.3
click at [661, 358] on div "Living Trust Attorneys, Do you need one? Living trusts are being utilized by ma…" at bounding box center [371, 18] width 591 height 1591
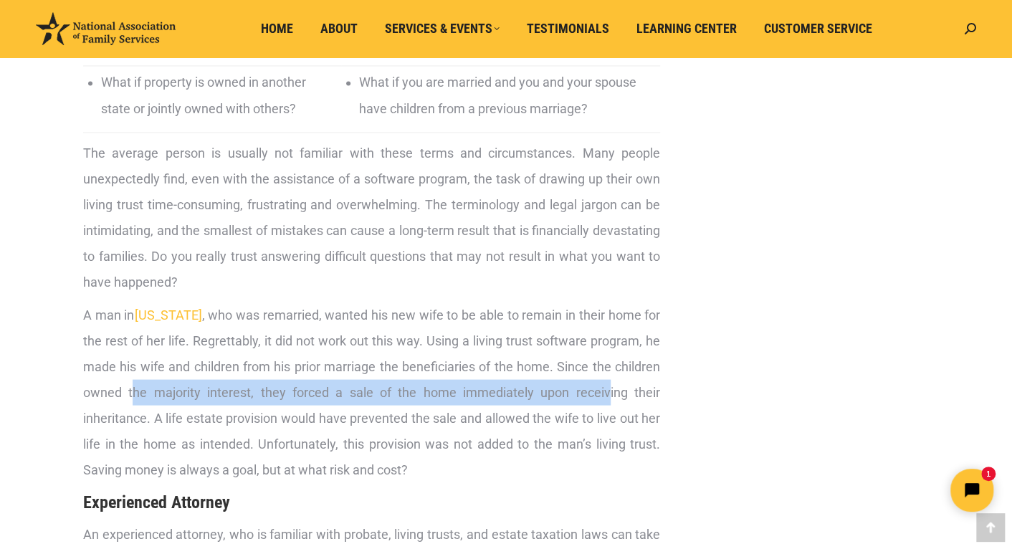
drag, startPoint x: 130, startPoint y: 391, endPoint x: 610, endPoint y: 398, distance: 479.6
click at [610, 398] on p "A man in [US_STATE] , who was remarried, wanted his new wife to be able to rema…" at bounding box center [371, 392] width 577 height 181
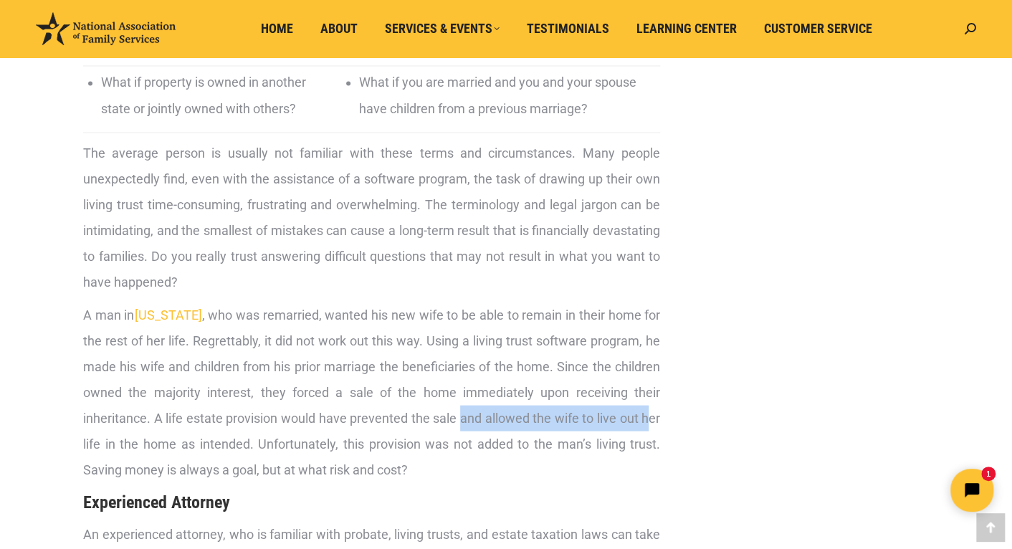
drag, startPoint x: 462, startPoint y: 416, endPoint x: 654, endPoint y: 427, distance: 192.4
click at [653, 427] on p "A man in [US_STATE] , who was remarried, wanted his new wife to be able to rema…" at bounding box center [371, 392] width 577 height 181
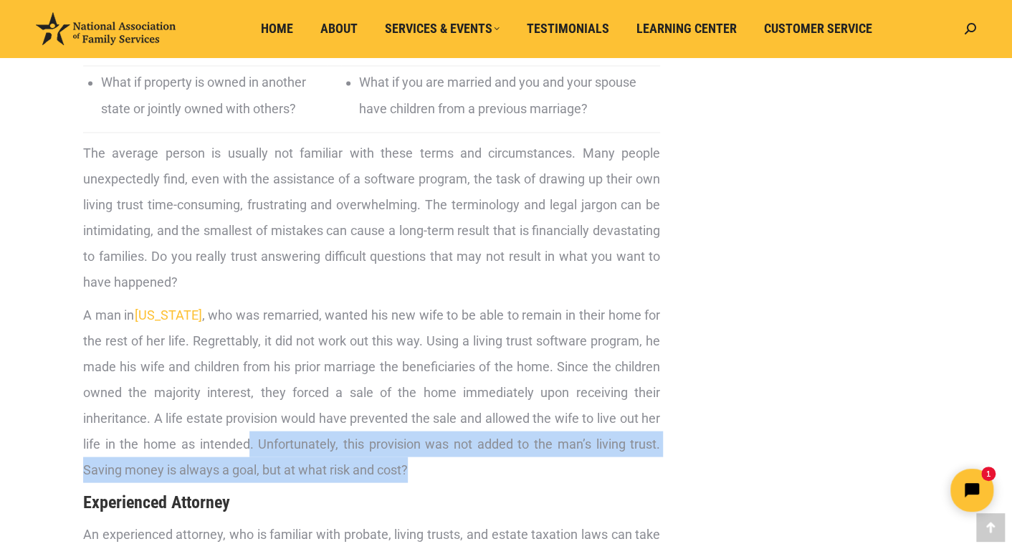
drag, startPoint x: 249, startPoint y: 439, endPoint x: 591, endPoint y: 462, distance: 343.4
click at [594, 461] on p "A man in [US_STATE] , who was remarried, wanted his new wife to be able to rema…" at bounding box center [371, 392] width 577 height 181
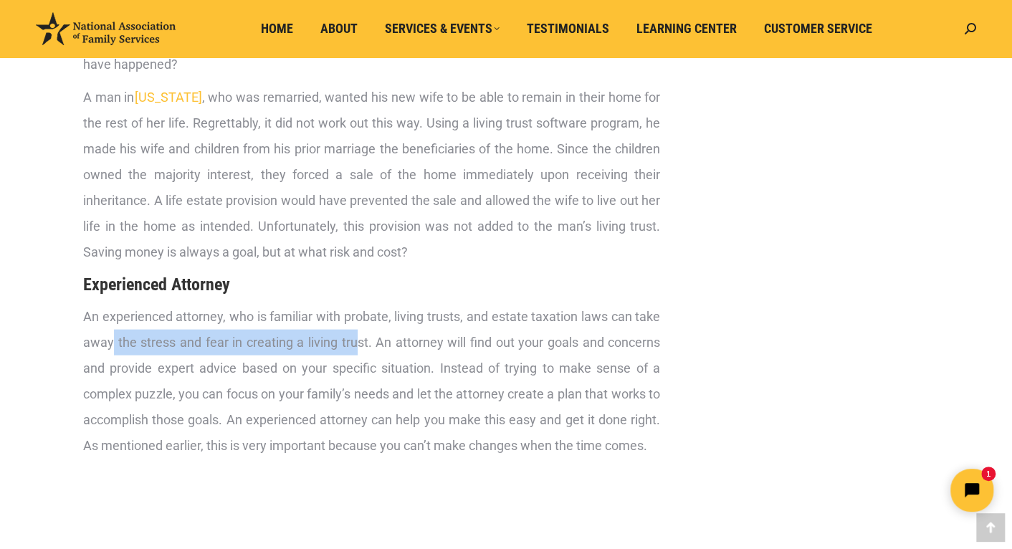
drag, startPoint x: 112, startPoint y: 341, endPoint x: 353, endPoint y: 342, distance: 241.6
click at [353, 342] on p "An experienced attorney, who is familiar with probate, living trusts, and estat…" at bounding box center [371, 381] width 577 height 155
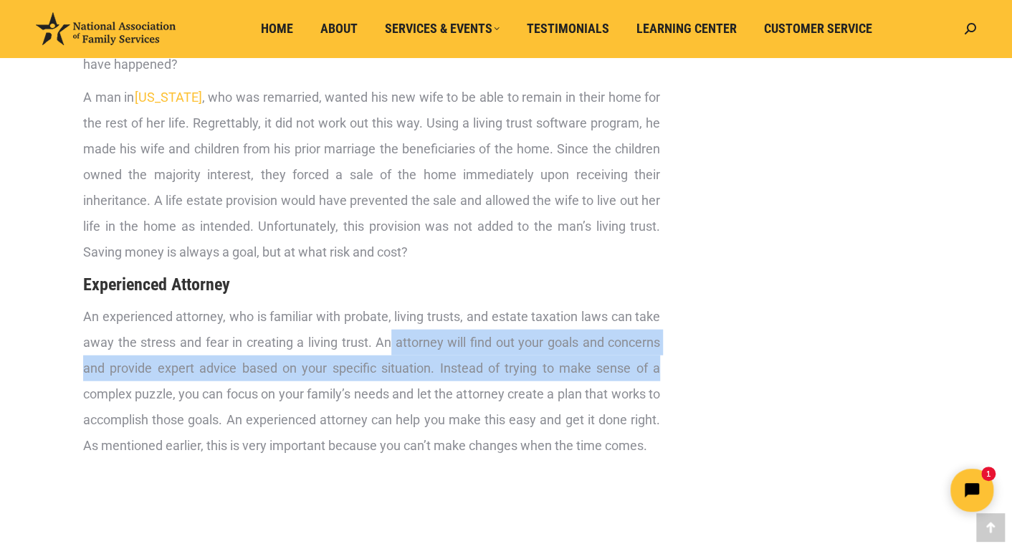
drag, startPoint x: 397, startPoint y: 340, endPoint x: 652, endPoint y: 361, distance: 255.3
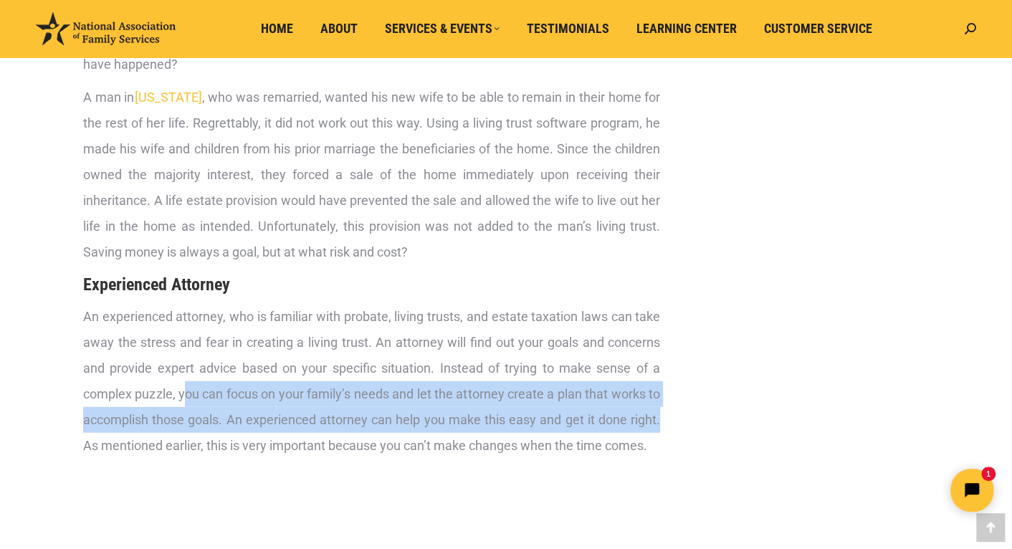
drag, startPoint x: 184, startPoint y: 391, endPoint x: 662, endPoint y: 416, distance: 478.7
click at [667, 413] on div "Living Trust Living Trust Attorneys, Do you need one? Living trusts are being u…" at bounding box center [506, 248] width 860 height 3140
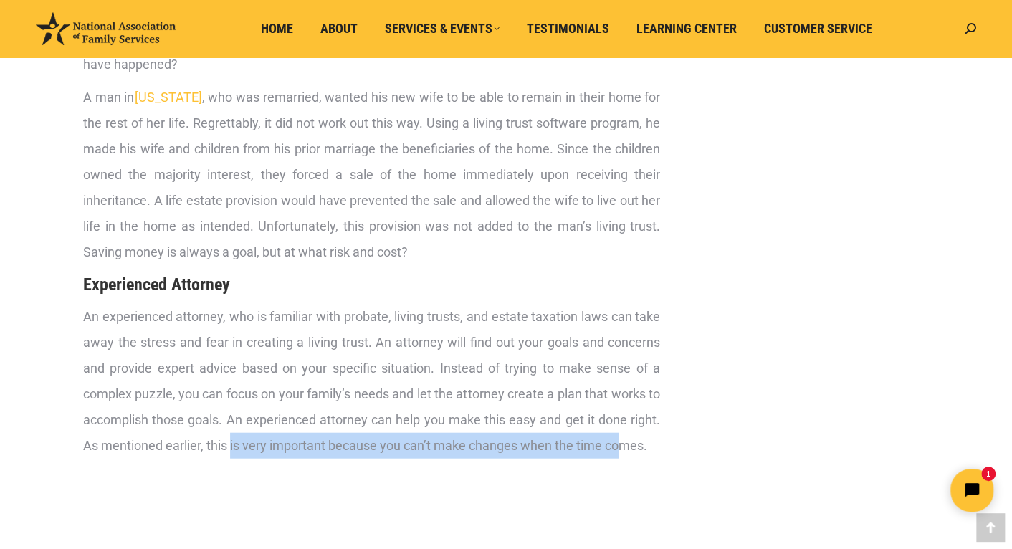
drag, startPoint x: 231, startPoint y: 446, endPoint x: 620, endPoint y: 456, distance: 389.3
click at [620, 456] on p "An experienced attorney, who is familiar with probate, living trusts, and estat…" at bounding box center [371, 381] width 577 height 155
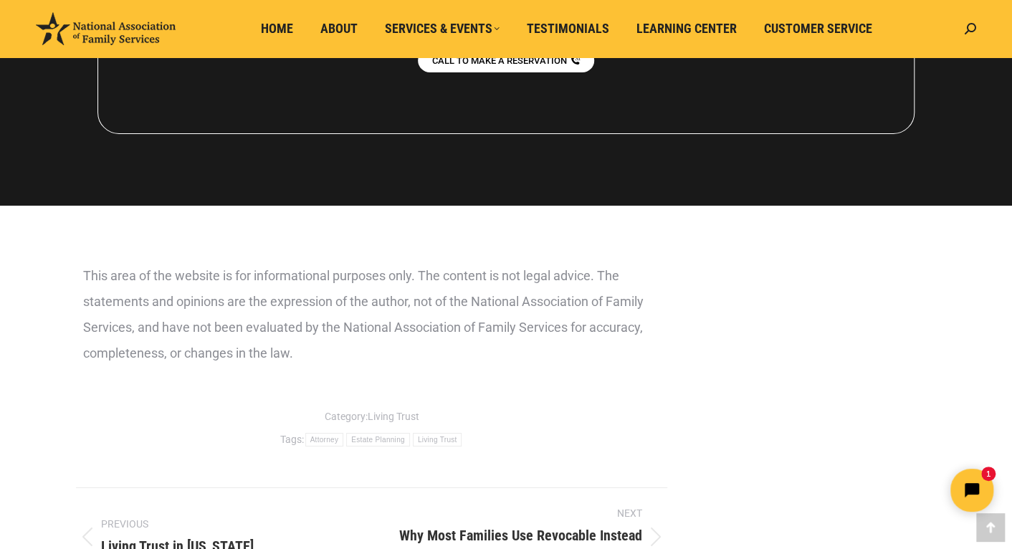
scroll to position [2606, 0]
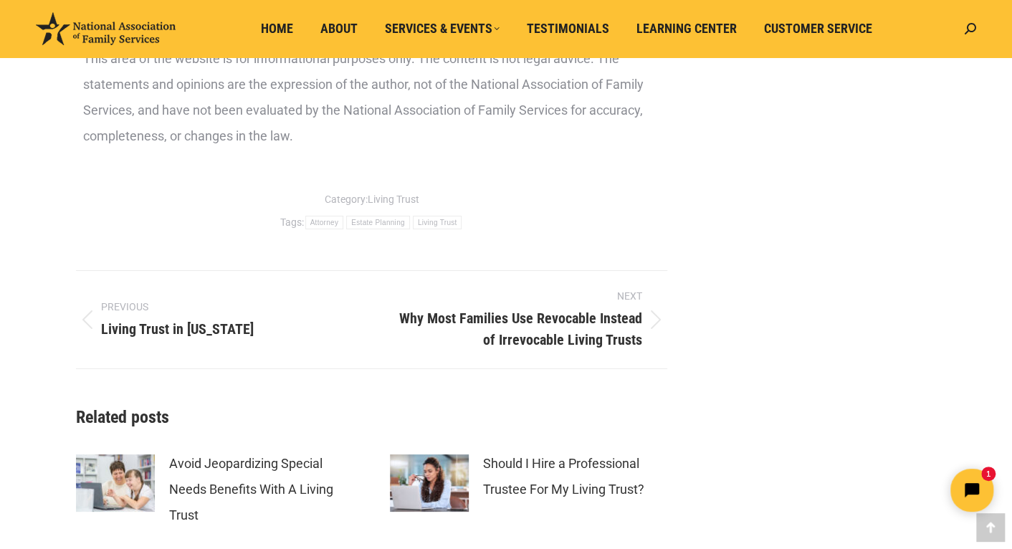
click at [634, 295] on span "Next" at bounding box center [518, 296] width 249 height 15
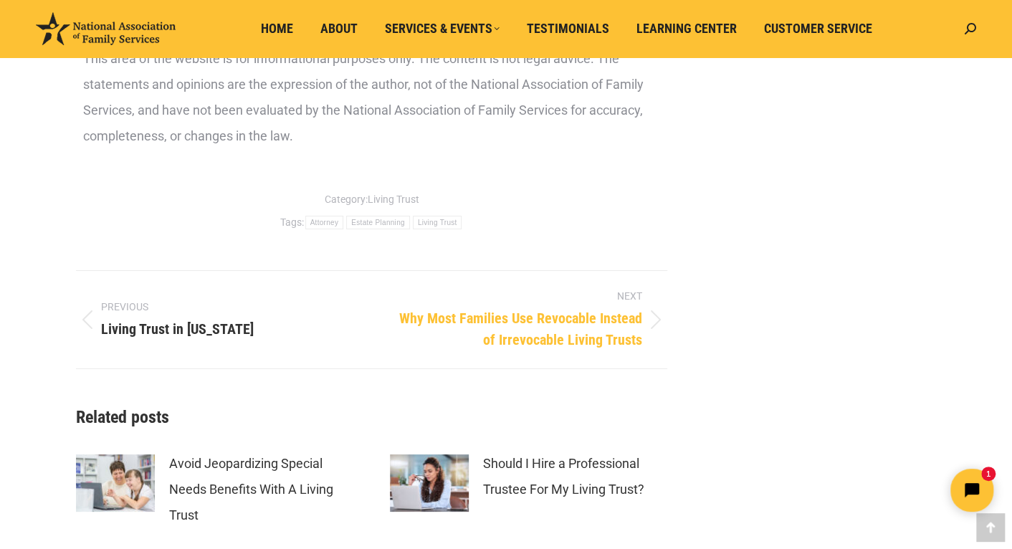
click at [628, 311] on span "Why Most Families Use Revocable Instead of Irrevocable Living Trusts" at bounding box center [518, 328] width 249 height 43
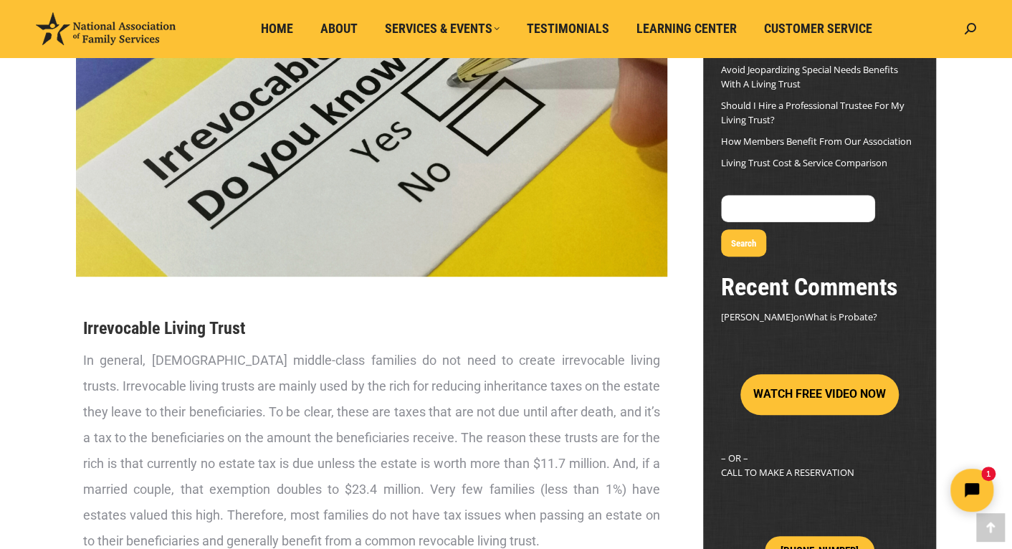
scroll to position [434, 0]
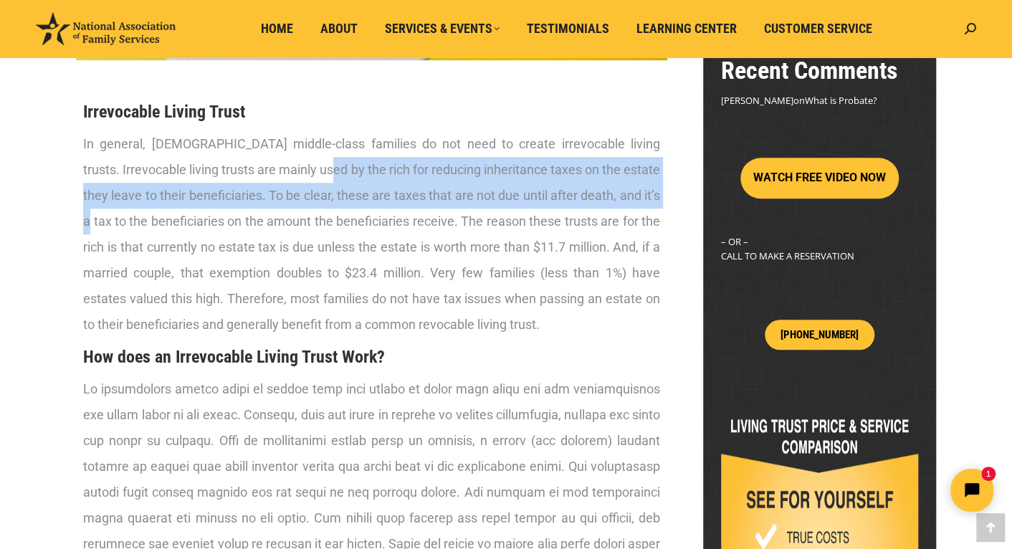
drag, startPoint x: 294, startPoint y: 169, endPoint x: 642, endPoint y: 189, distance: 348.9
click at [657, 186] on p "In general, American middle-class families do not need to create irrevocable li…" at bounding box center [371, 234] width 577 height 206
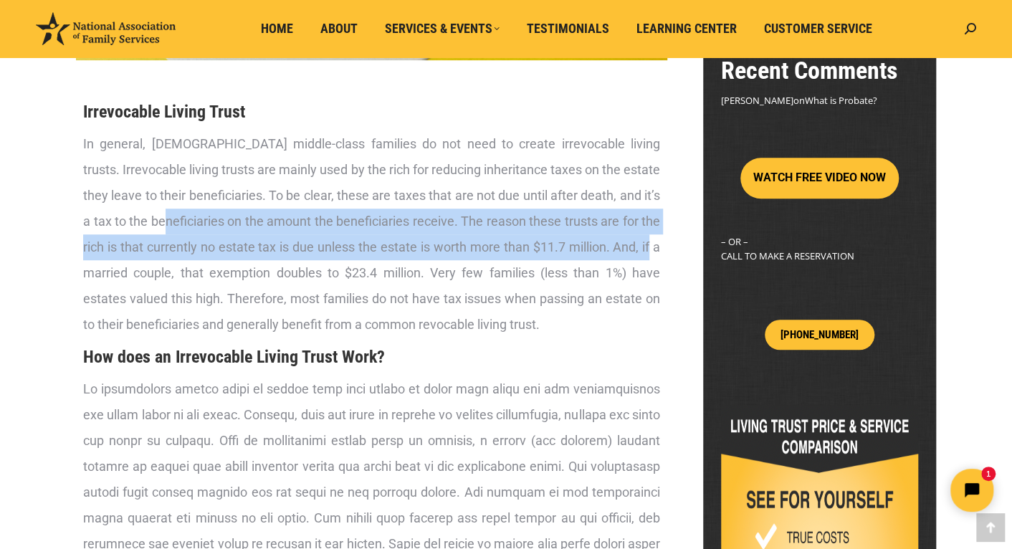
drag, startPoint x: 151, startPoint y: 223, endPoint x: 667, endPoint y: 241, distance: 516.4
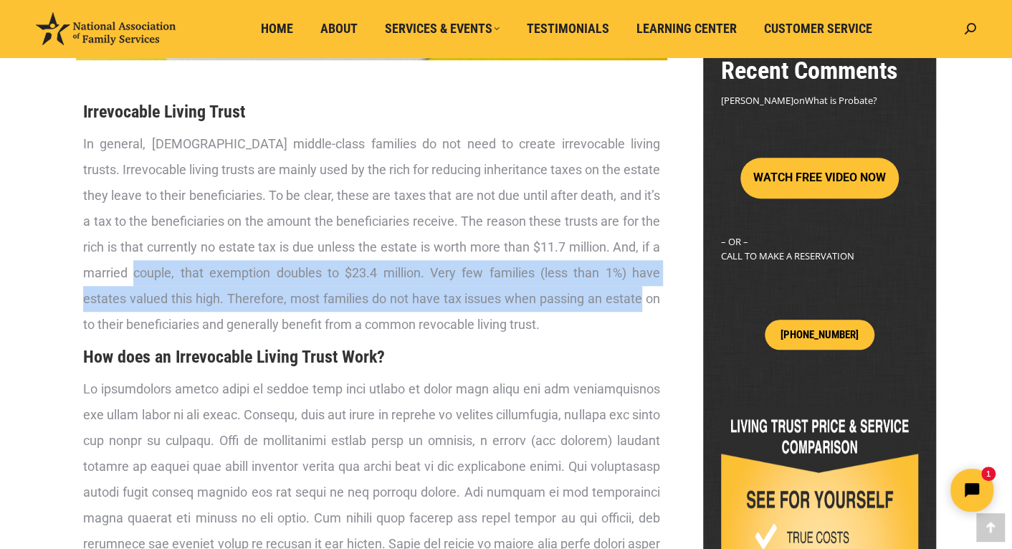
drag, startPoint x: 141, startPoint y: 272, endPoint x: 652, endPoint y: 289, distance: 510.6
click at [652, 289] on p "In general, American middle-class families do not need to create irrevocable li…" at bounding box center [371, 234] width 577 height 206
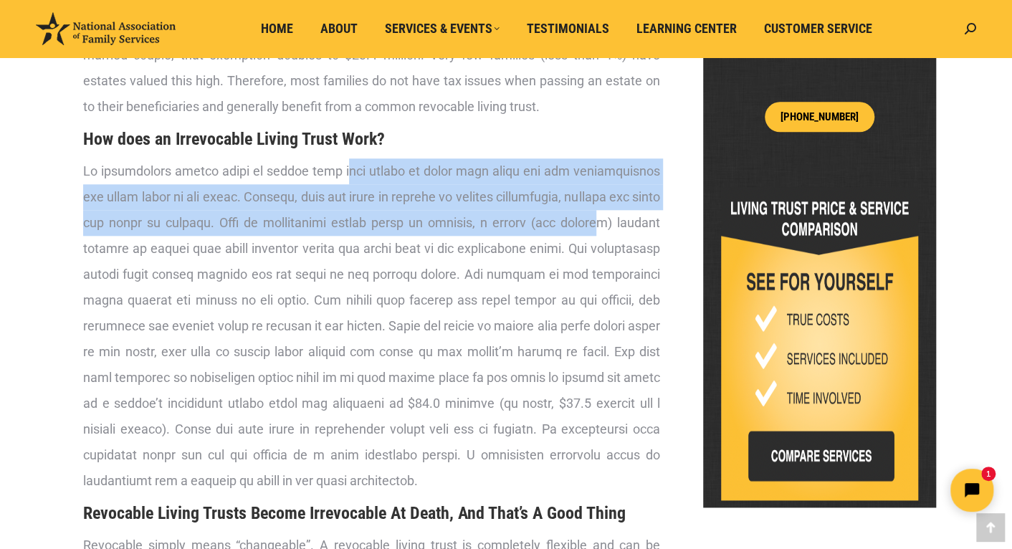
drag, startPoint x: 323, startPoint y: 171, endPoint x: 631, endPoint y: 221, distance: 311.5
click at [651, 215] on p at bounding box center [371, 325] width 577 height 335
click at [536, 220] on p at bounding box center [371, 325] width 577 height 335
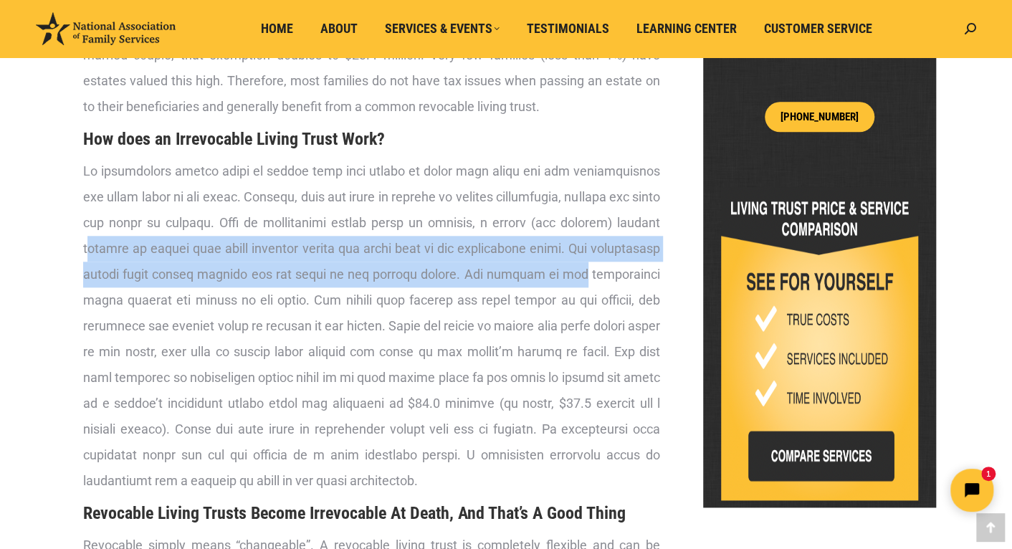
drag, startPoint x: 143, startPoint y: 248, endPoint x: 663, endPoint y: 266, distance: 520.7
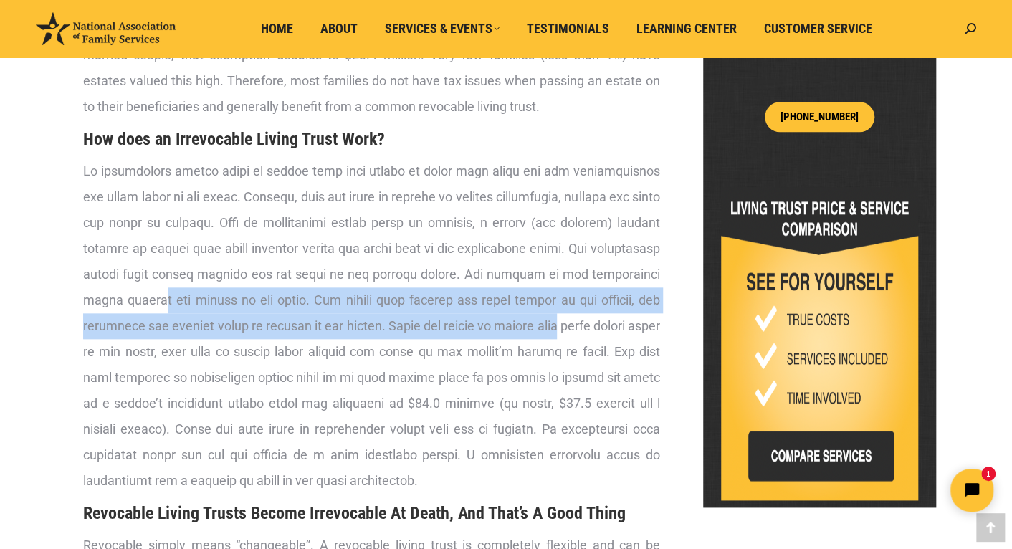
drag, startPoint x: 227, startPoint y: 299, endPoint x: 640, endPoint y: 324, distance: 414.3
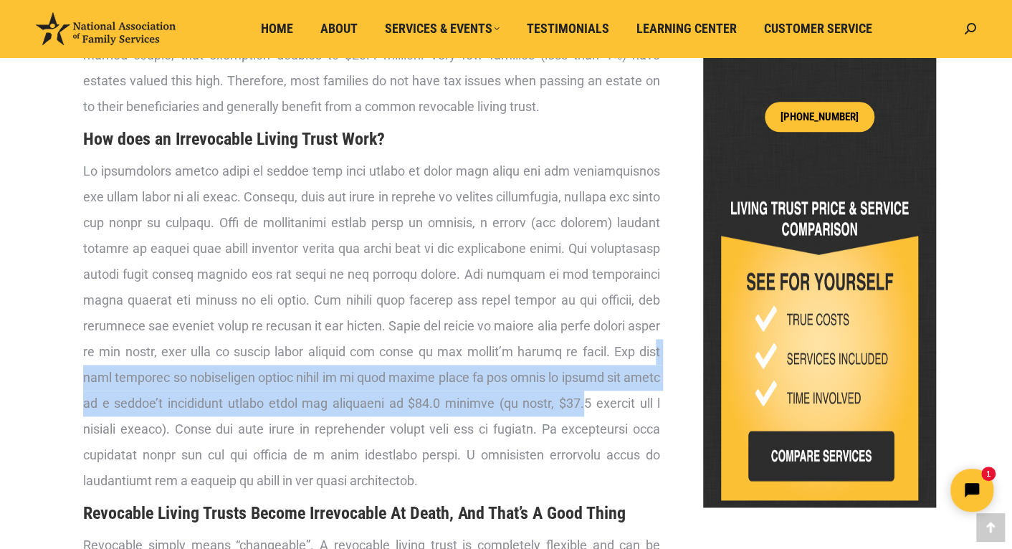
drag, startPoint x: 174, startPoint y: 378, endPoint x: 620, endPoint y: 409, distance: 446.9
click at [652, 399] on p at bounding box center [371, 325] width 577 height 335
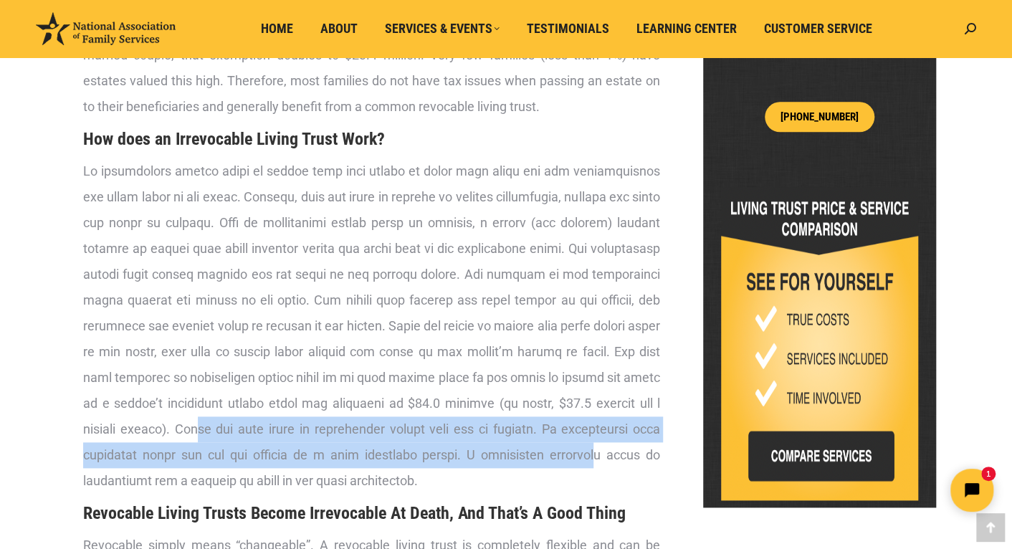
drag, startPoint x: 288, startPoint y: 432, endPoint x: 640, endPoint y: 455, distance: 352.7
click at [651, 454] on p at bounding box center [371, 325] width 577 height 335
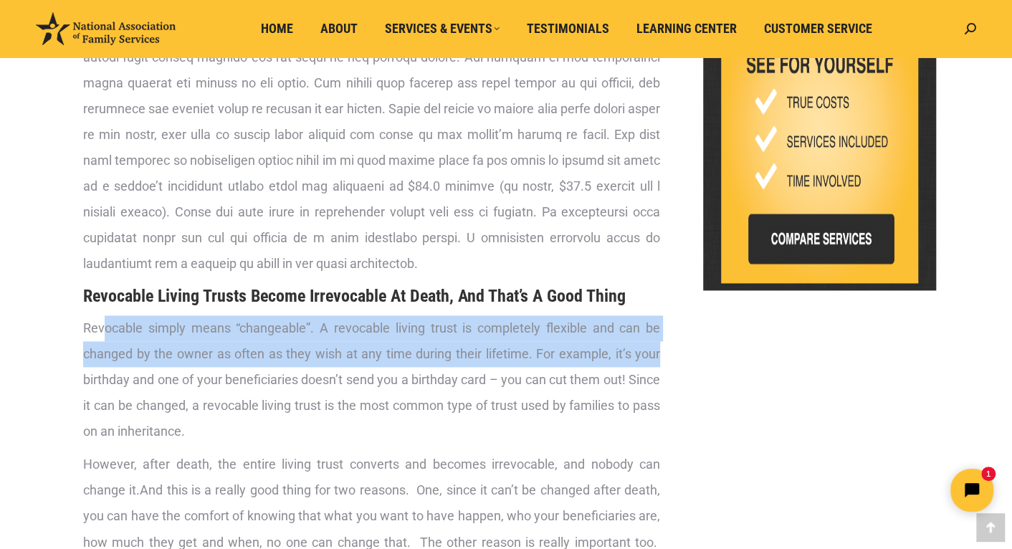
drag, startPoint x: 102, startPoint y: 326, endPoint x: 663, endPoint y: 345, distance: 561.6
click at [663, 345] on div "Irrevocable Living Trust In general, American middle-class families do not need…" at bounding box center [371, 528] width 591 height 1743
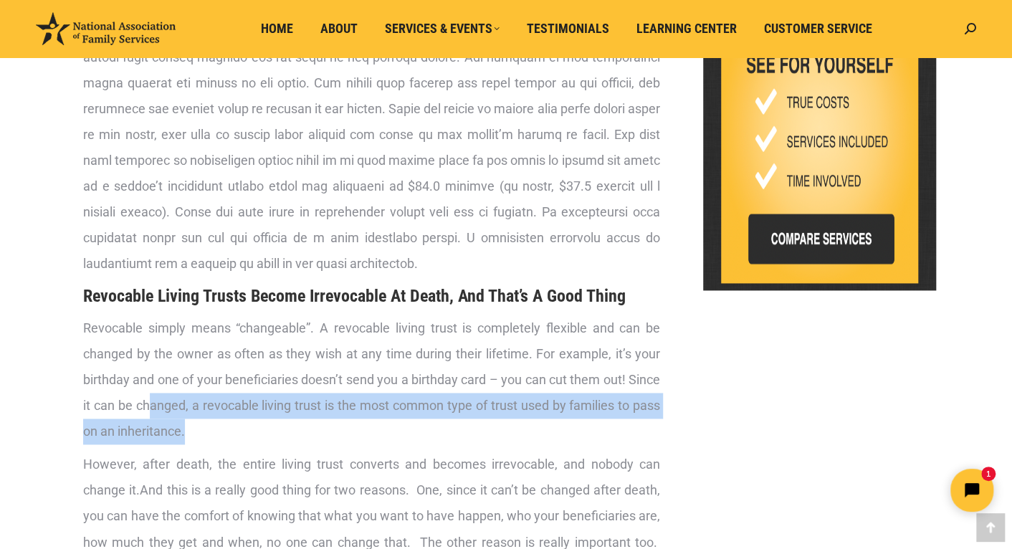
drag, startPoint x: 152, startPoint y: 403, endPoint x: 661, endPoint y: 421, distance: 509.3
click at [661, 421] on div "Irrevocable Living Trust In general, American middle-class families do not need…" at bounding box center [371, 528] width 591 height 1743
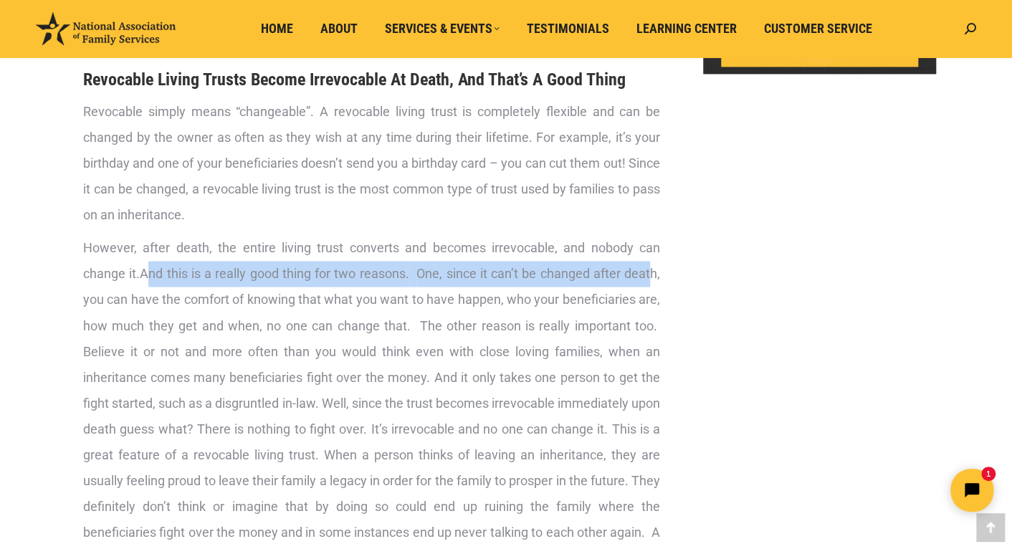
drag, startPoint x: 156, startPoint y: 273, endPoint x: 652, endPoint y: 278, distance: 496.0
click at [652, 278] on p "However, after death, the entire living trust converts and becomes irrevocable,…" at bounding box center [371, 415] width 577 height 361
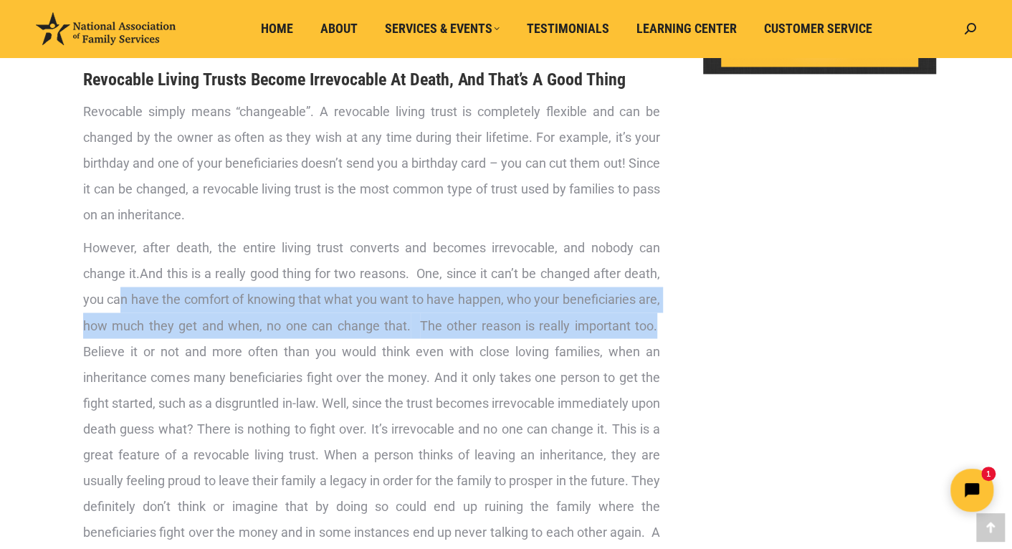
drag, startPoint x: 118, startPoint y: 301, endPoint x: 609, endPoint y: 338, distance: 492.4
click at [658, 317] on p "However, after death, the entire living trust converts and becomes irrevocable,…" at bounding box center [371, 415] width 577 height 361
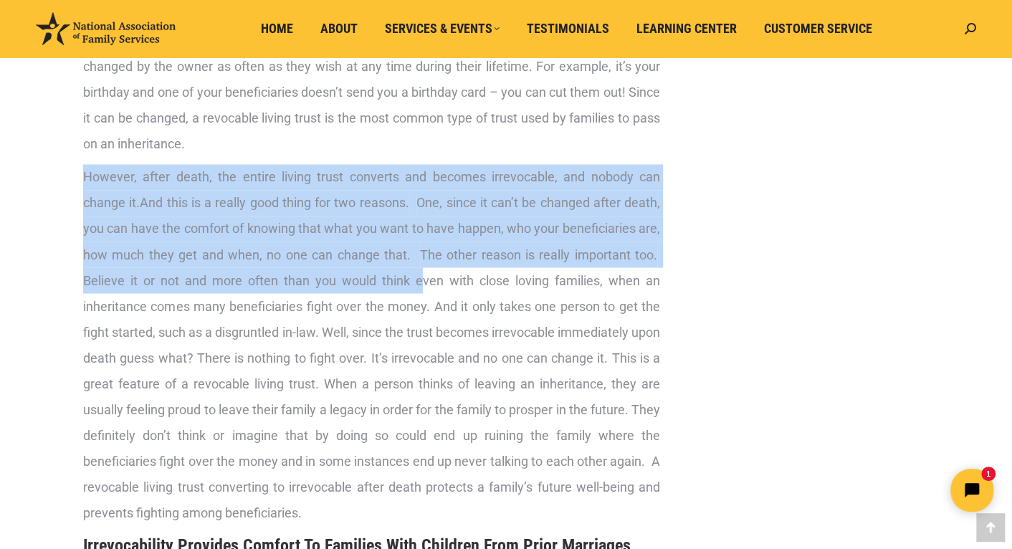
drag, startPoint x: 421, startPoint y: 134, endPoint x: 656, endPoint y: 156, distance: 236.2
click at [658, 154] on div "Irrevocable Living Trust In general, American middle-class families do not need…" at bounding box center [371, 213] width 577 height 1672
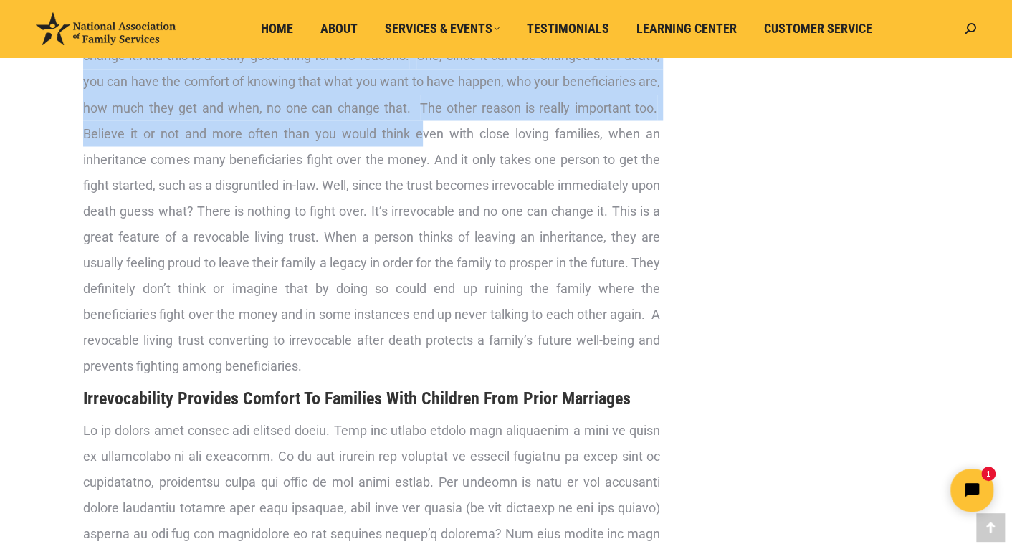
click at [197, 138] on p "However, after death, the entire living trust converts and becomes irrevocable,…" at bounding box center [371, 197] width 577 height 361
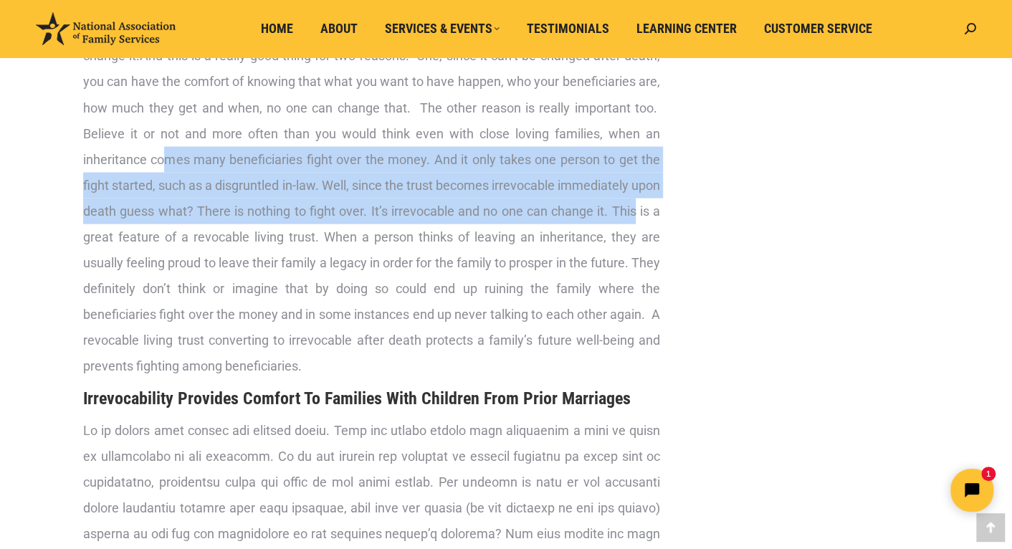
drag, startPoint x: 170, startPoint y: 158, endPoint x: 664, endPoint y: 206, distance: 496.9
click at [664, 206] on div "Irrevocable Living Trust In general, American middle-class families do not need…" at bounding box center [371, 94] width 591 height 1743
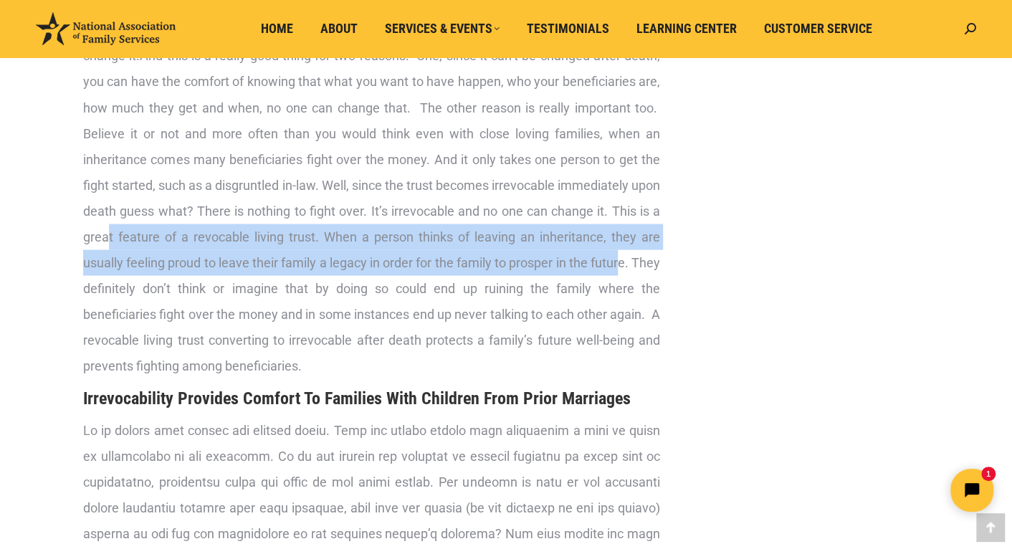
drag, startPoint x: 133, startPoint y: 238, endPoint x: 640, endPoint y: 267, distance: 507.6
click at [651, 261] on p "However, after death, the entire living trust converts and becomes irrevocable,…" at bounding box center [371, 197] width 577 height 361
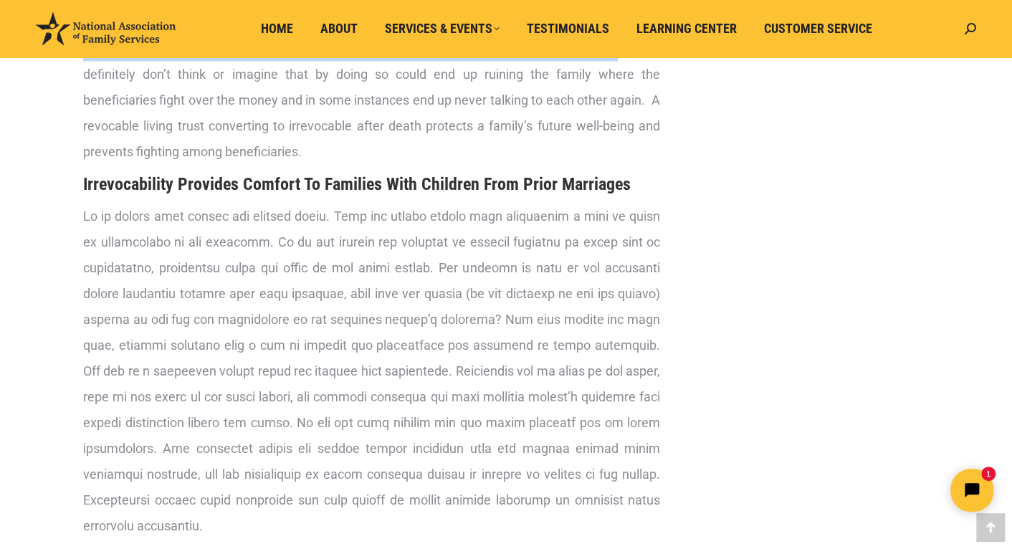
scroll to position [1520, 0]
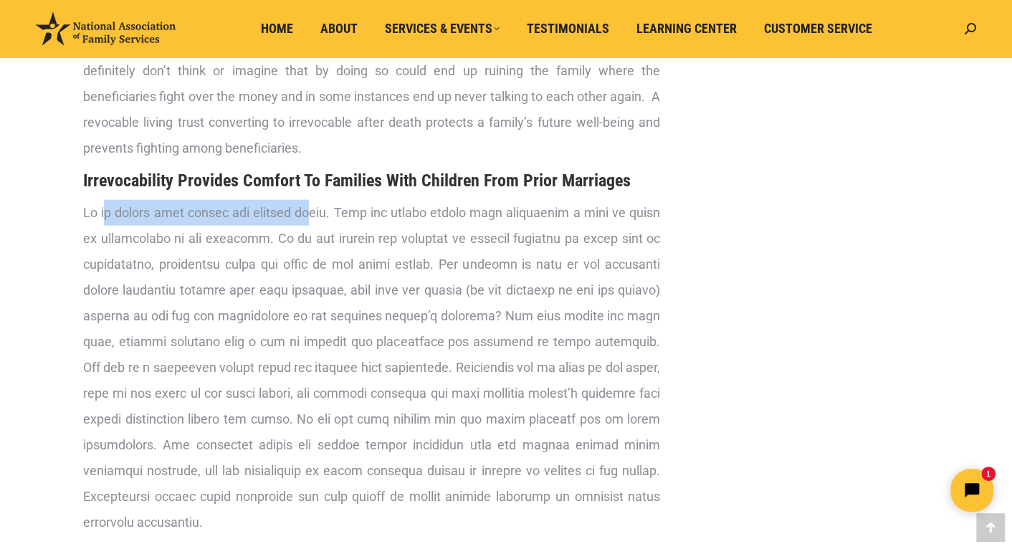
drag, startPoint x: 97, startPoint y: 214, endPoint x: 319, endPoint y: 216, distance: 221.5
click at [319, 216] on p at bounding box center [371, 367] width 577 height 335
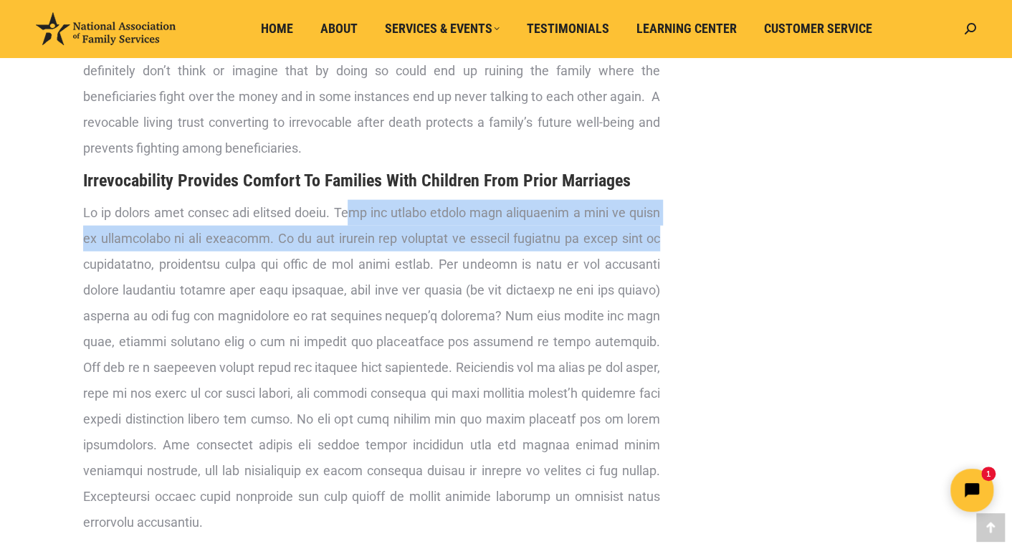
drag, startPoint x: 353, startPoint y: 213, endPoint x: 657, endPoint y: 231, distance: 304.4
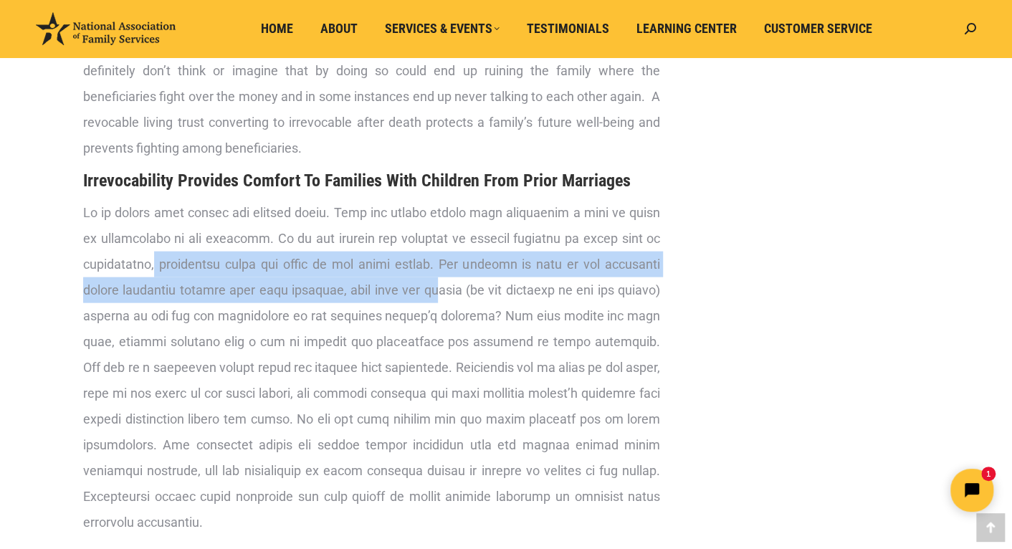
drag, startPoint x: 148, startPoint y: 266, endPoint x: 454, endPoint y: 280, distance: 306.4
click at [422, 280] on p at bounding box center [371, 367] width 577 height 335
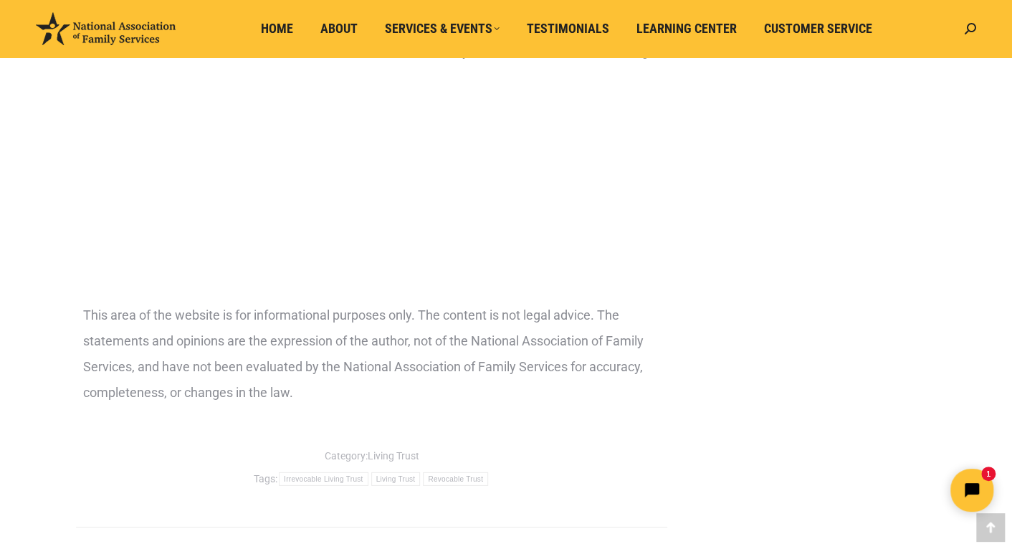
scroll to position [1737, 0]
